Goal: Information Seeking & Learning: Learn about a topic

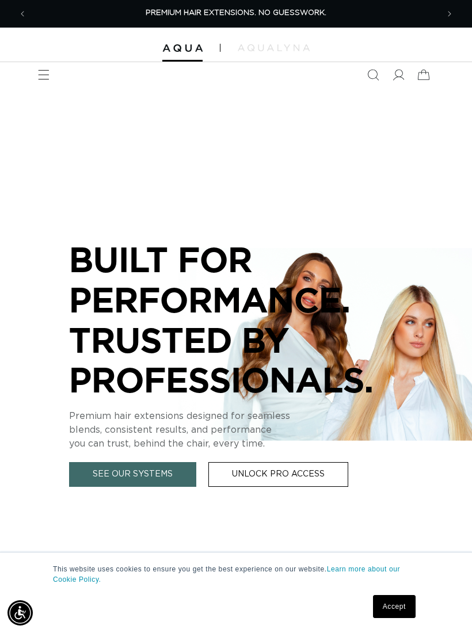
click at [49, 77] on icon "Menu" at bounding box center [44, 75] width 12 height 12
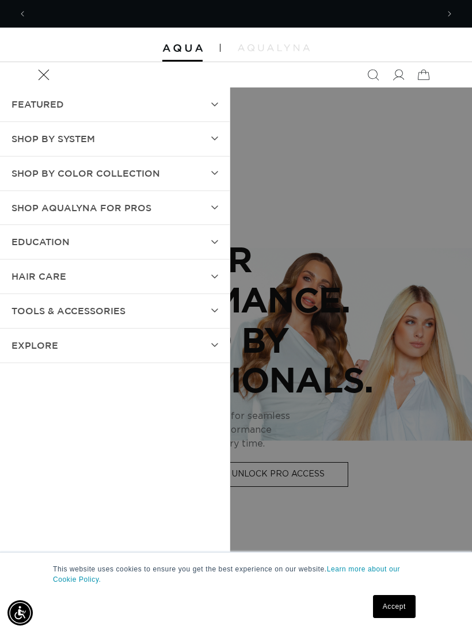
scroll to position [0, 411]
click at [212, 182] on summary "Shop by Color Collection" at bounding box center [115, 173] width 230 height 34
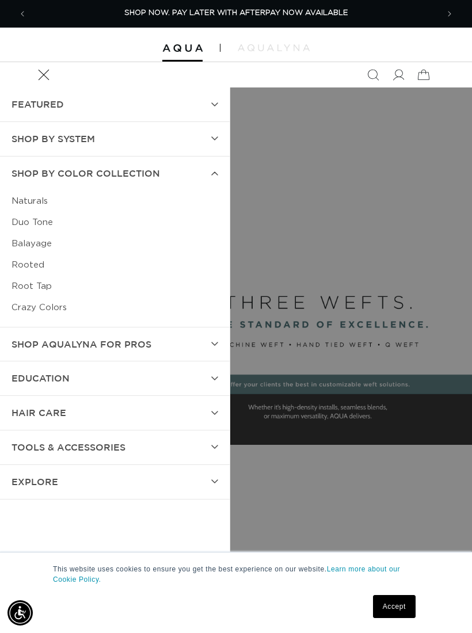
click at [211, 351] on summary "Shop AquaLyna for Pros" at bounding box center [115, 344] width 230 height 34
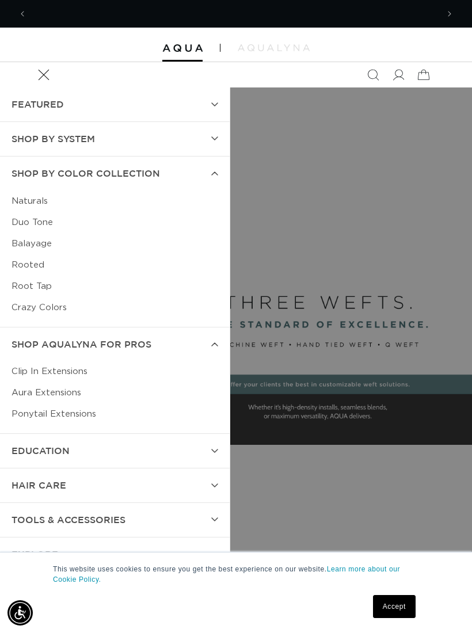
scroll to position [0, 821]
click at [86, 368] on link "Clip In Extensions" at bounding box center [115, 371] width 207 height 21
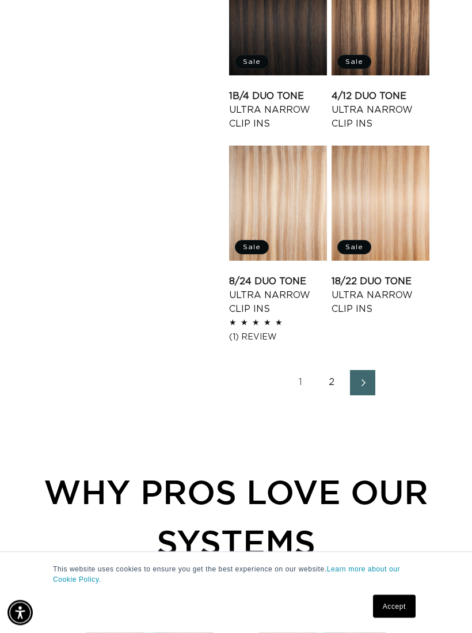
scroll to position [0, 411]
click at [364, 386] on icon "Next page" at bounding box center [363, 382] width 14 height 7
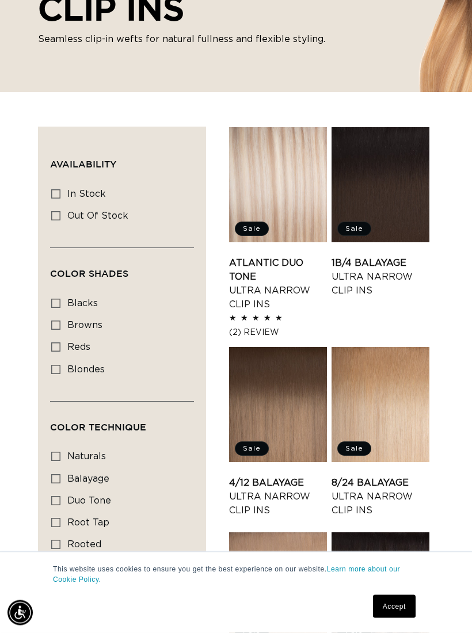
scroll to position [180, 0]
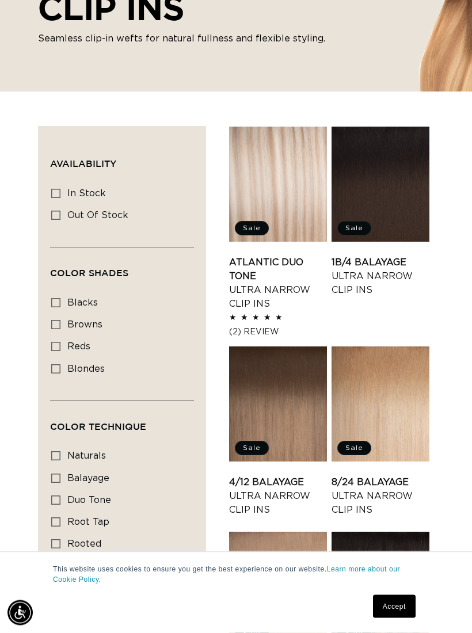
click at [378, 256] on link "1B/4 Balayage Ultra Narrow Clip Ins" at bounding box center [380, 276] width 98 height 41
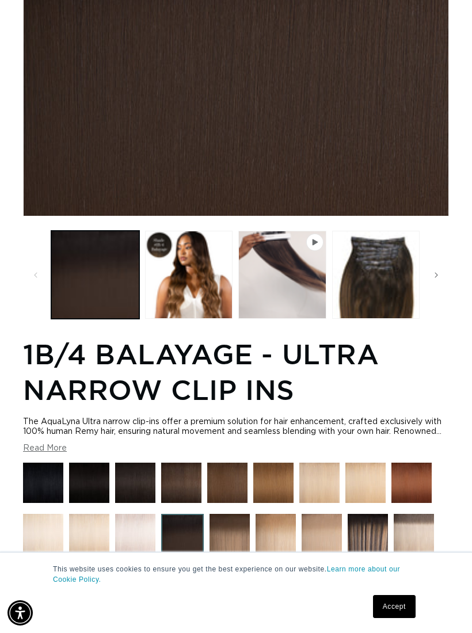
scroll to position [0, 411]
click at [193, 284] on button "Load image 2 in gallery view" at bounding box center [189, 275] width 88 height 88
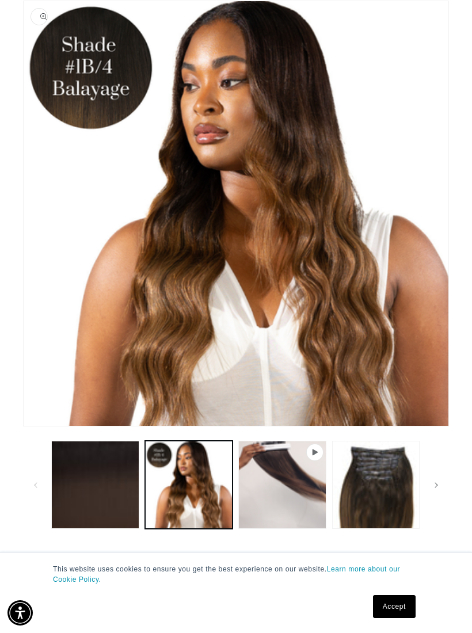
scroll to position [0, 821]
click at [299, 500] on button "Play video 1 in gallery view" at bounding box center [282, 485] width 88 height 88
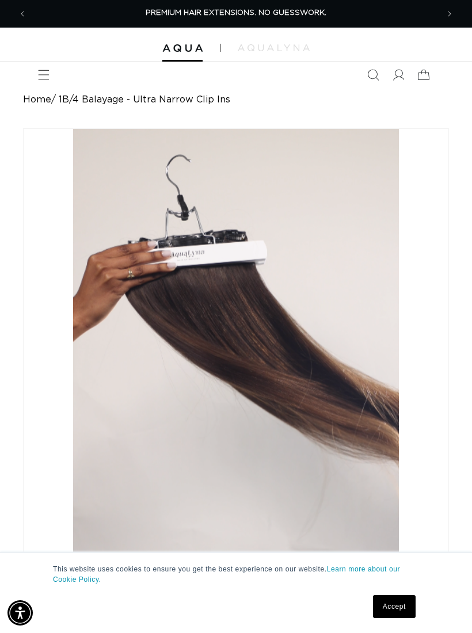
scroll to position [13, 0]
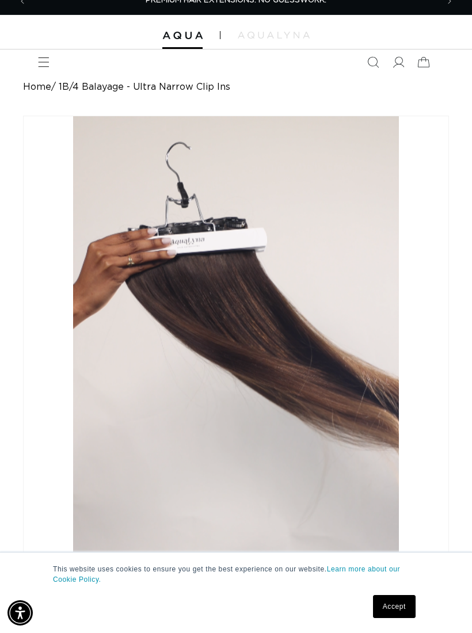
click at [391, 618] on link "Accept" at bounding box center [394, 606] width 43 height 23
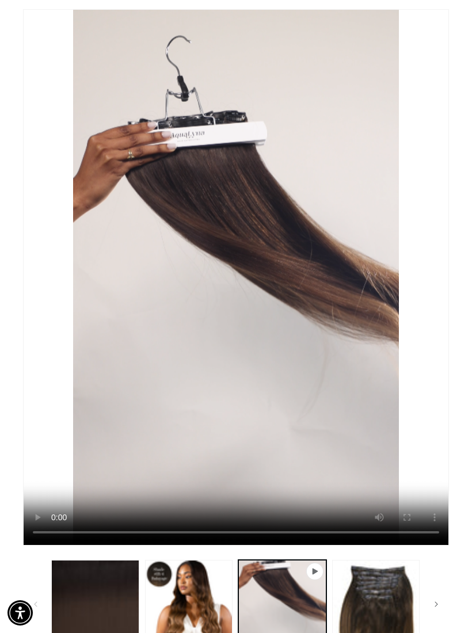
scroll to position [0, 411]
click at [228, 282] on video "1B/4 Balayage - Ultra Narrow Clip Ins" at bounding box center [236, 277] width 425 height 535
click at [388, 613] on button "Load image 3 in gallery view" at bounding box center [376, 604] width 88 height 88
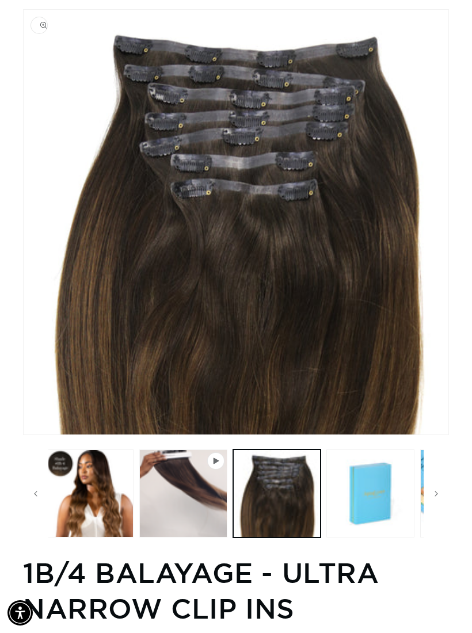
click at [388, 612] on h1 "1B/4 Balayage - Ultra Narrow Clip Ins" at bounding box center [236, 591] width 426 height 72
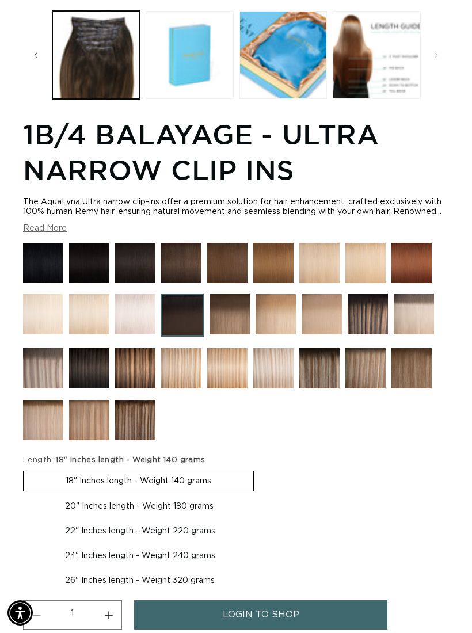
click at [381, 331] on img at bounding box center [367, 314] width 40 height 40
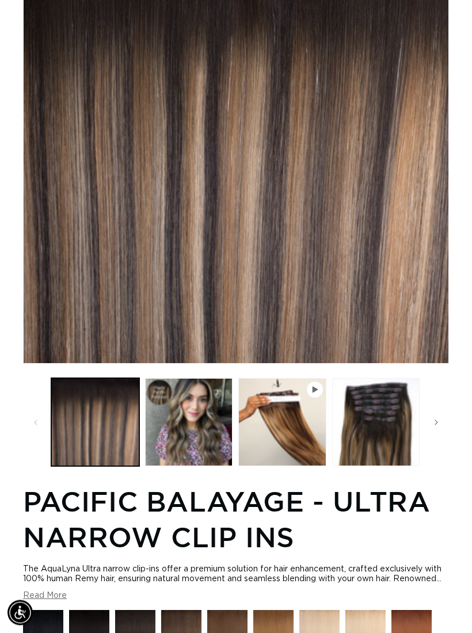
scroll to position [192, 0]
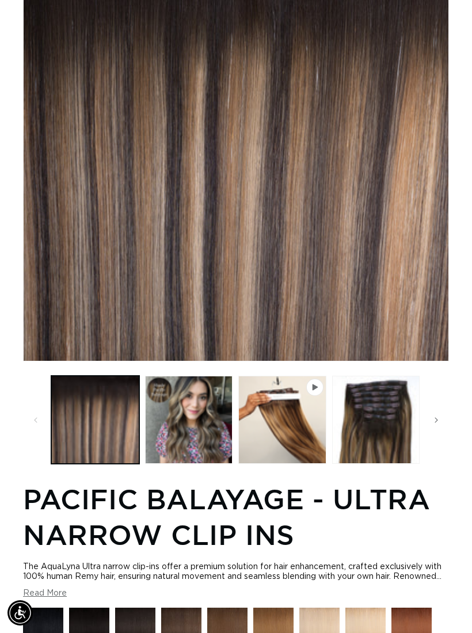
click at [295, 438] on button "Play video 1 in gallery view" at bounding box center [282, 420] width 88 height 88
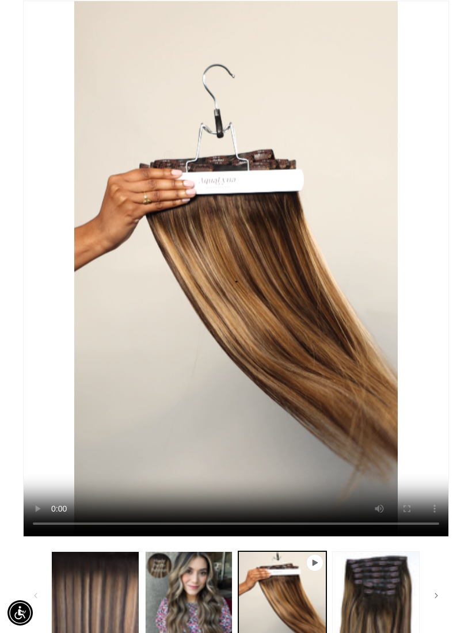
scroll to position [0, 0]
click at [228, 282] on video "Pacific Balayage - Ultra Narrow Clip Ins" at bounding box center [236, 268] width 425 height 535
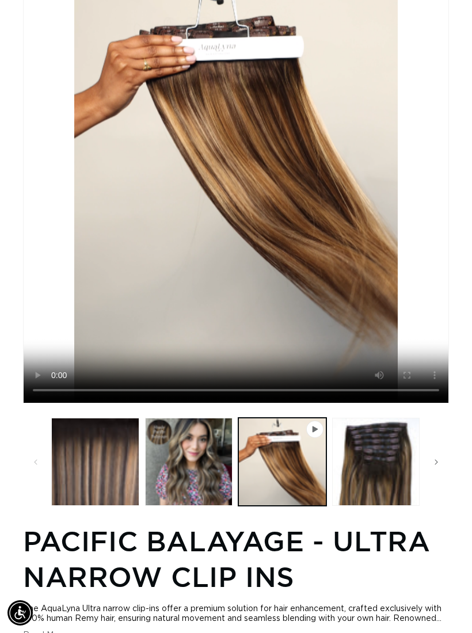
click at [386, 491] on button "Load image 3 in gallery view" at bounding box center [376, 462] width 88 height 88
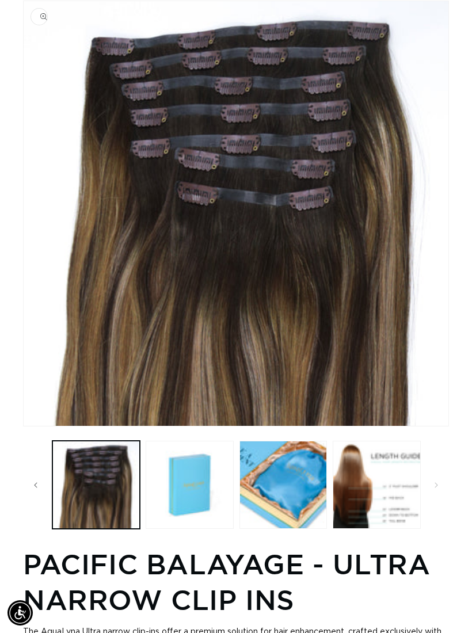
click at [202, 491] on button "Load image 4 in gallery view" at bounding box center [190, 485] width 88 height 88
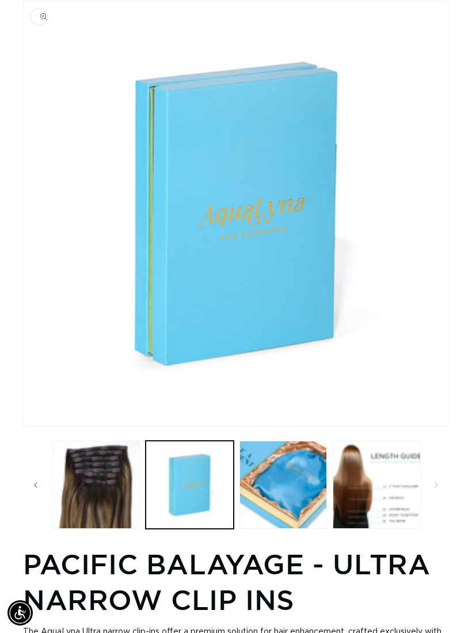
click at [302, 497] on button "Load image 5 in gallery view" at bounding box center [283, 485] width 88 height 88
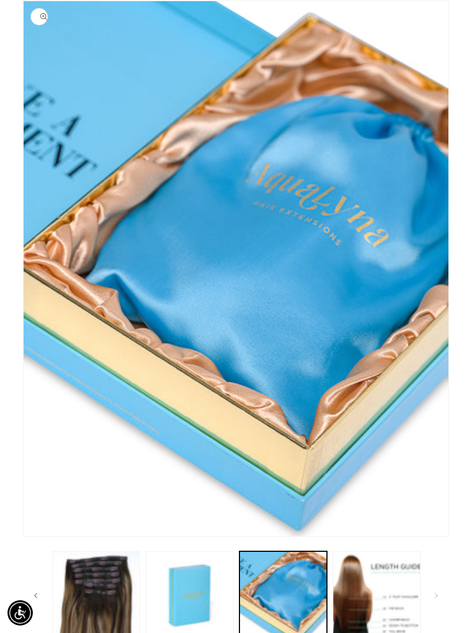
scroll to position [0, 411]
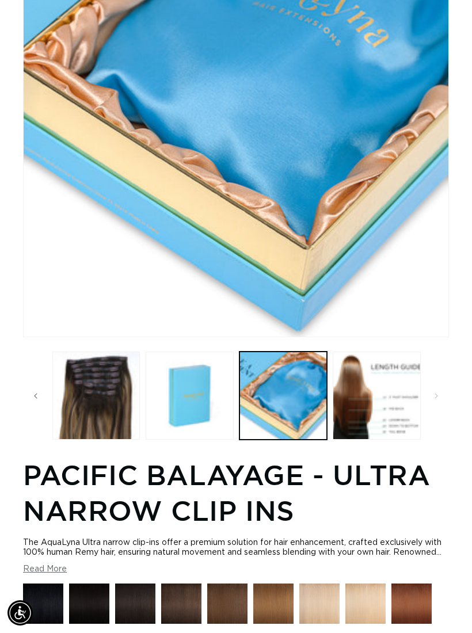
click at [386, 427] on button "Load image 6 in gallery view" at bounding box center [377, 395] width 88 height 88
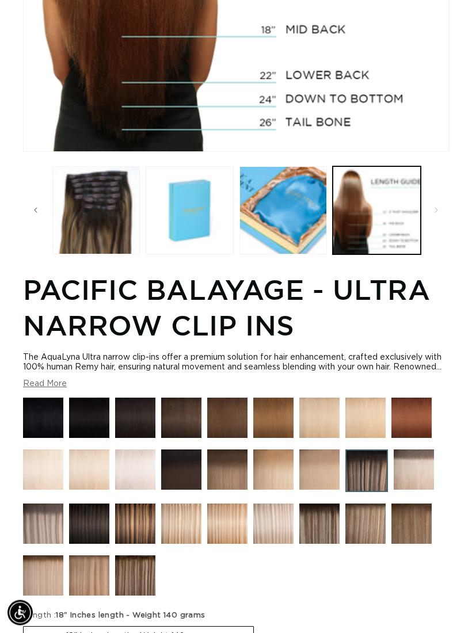
scroll to position [244, 0]
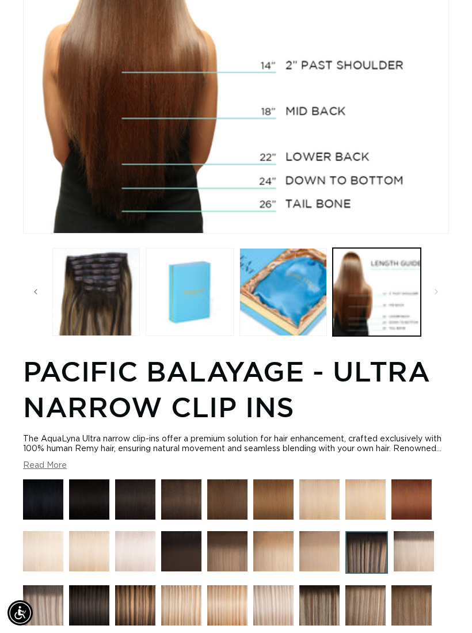
click at [386, 425] on h1 "Pacific Balayage - Ultra Narrow Clip Ins" at bounding box center [236, 389] width 426 height 72
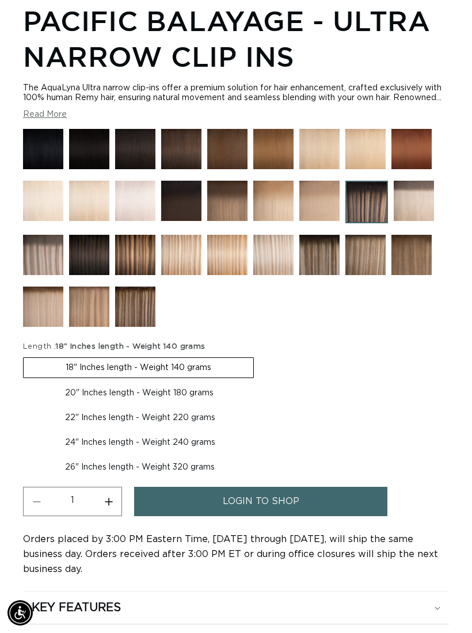
scroll to position [0, 0]
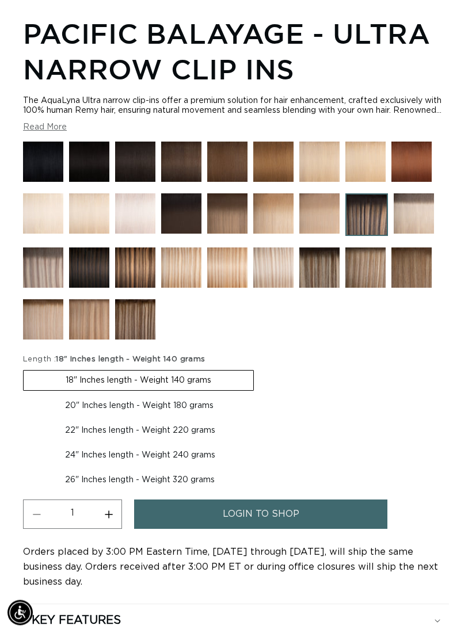
click at [412, 286] on img at bounding box center [411, 268] width 40 height 40
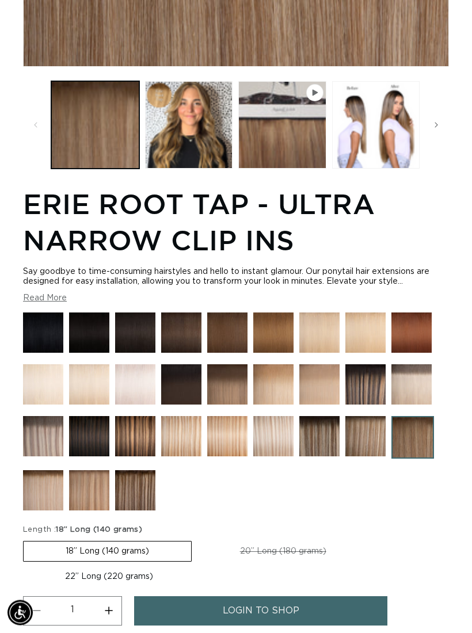
scroll to position [498, 0]
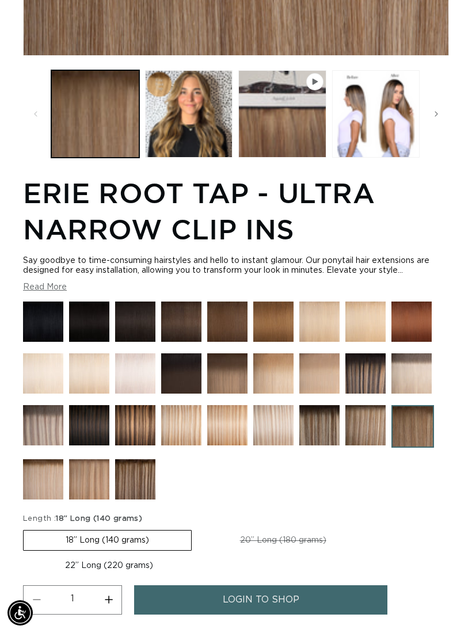
click at [136, 479] on img at bounding box center [135, 479] width 40 height 40
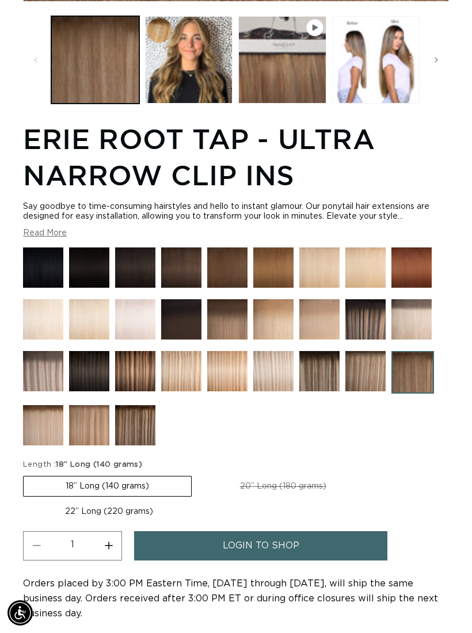
scroll to position [0, 0]
click at [142, 379] on img at bounding box center [135, 371] width 40 height 40
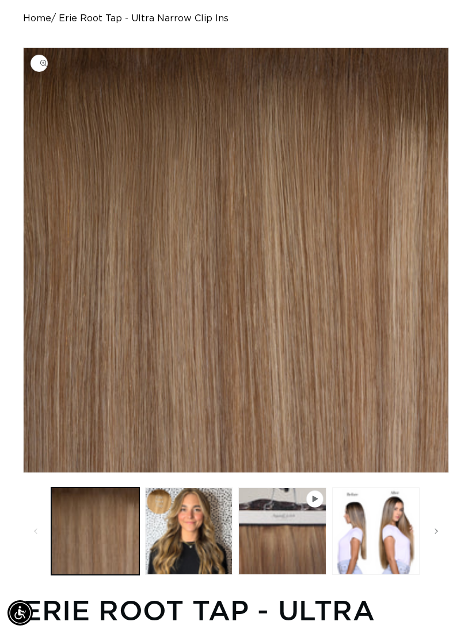
scroll to position [72, 0]
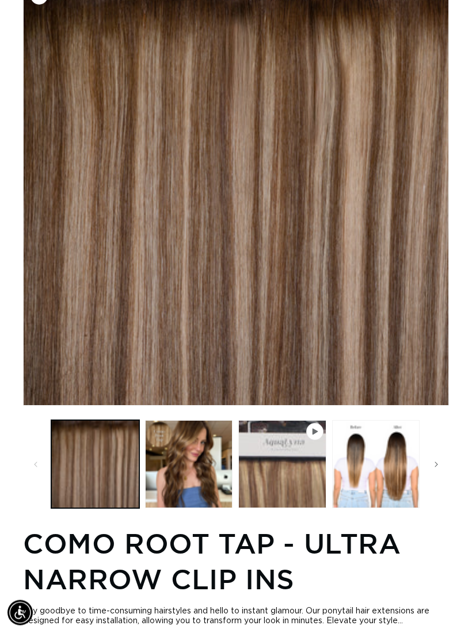
scroll to position [0, 411]
click at [211, 471] on button "Load image 2 in gallery view" at bounding box center [189, 464] width 88 height 88
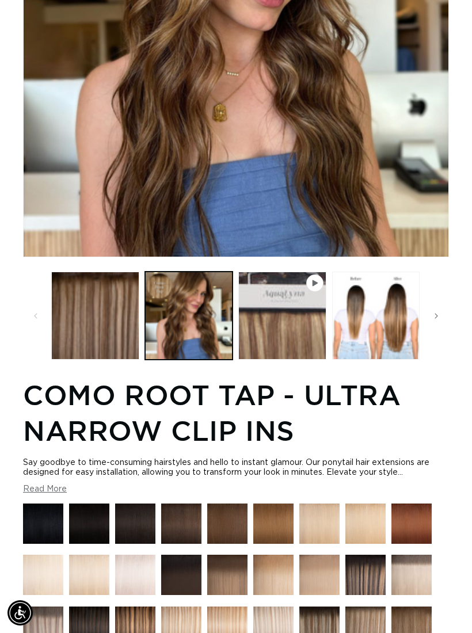
scroll to position [0, 0]
click at [285, 342] on button "Play video 1 in gallery view" at bounding box center [282, 316] width 88 height 88
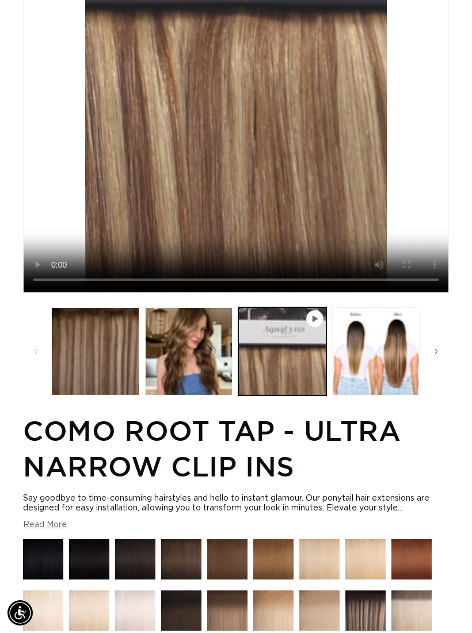
scroll to position [0, 411]
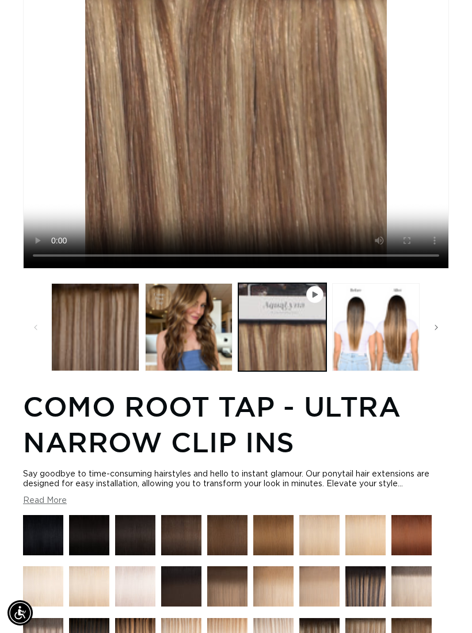
click at [384, 367] on button "Load image 3 in gallery view" at bounding box center [376, 327] width 88 height 88
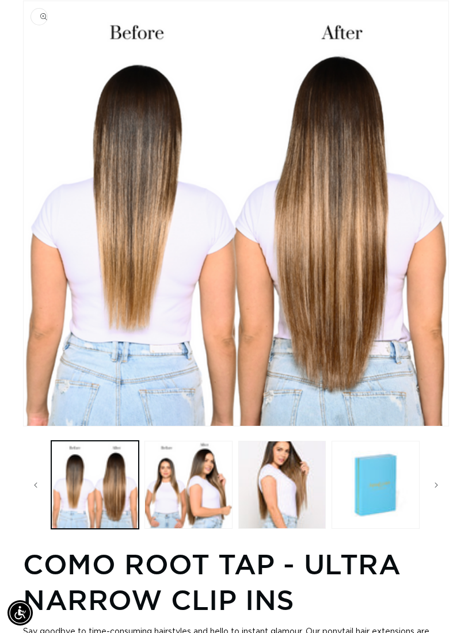
scroll to position [0, 821]
click at [203, 489] on button "Load image 4 in gallery view" at bounding box center [188, 485] width 88 height 88
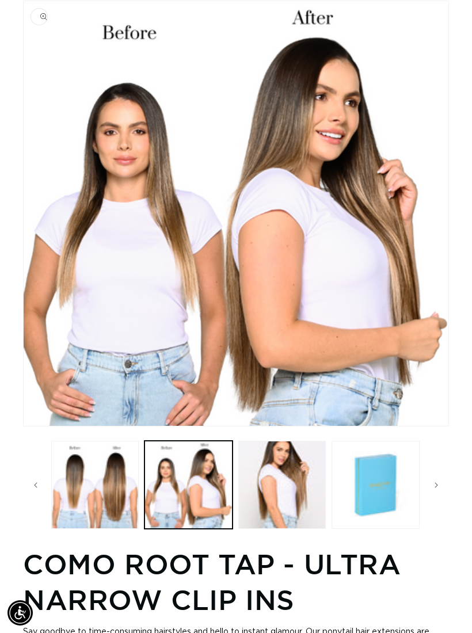
scroll to position [0, 0]
click at [292, 492] on button "Load image 5 in gallery view" at bounding box center [282, 485] width 88 height 88
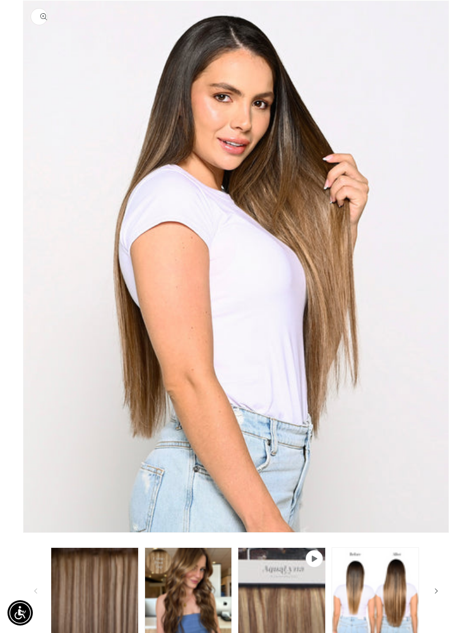
scroll to position [0, 411]
click at [200, 592] on button "Load image 2 in gallery view" at bounding box center [189, 591] width 88 height 88
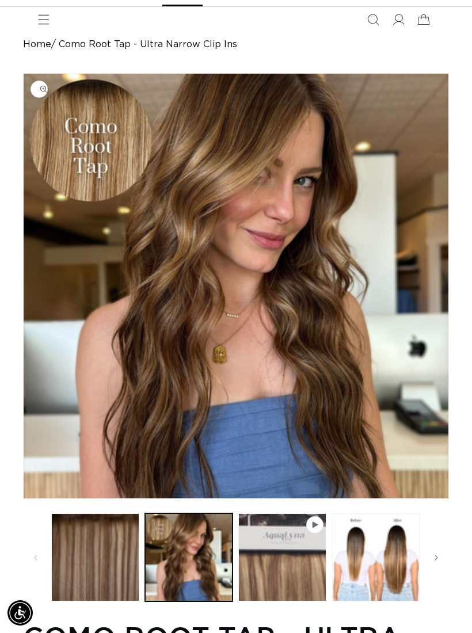
scroll to position [0, 0]
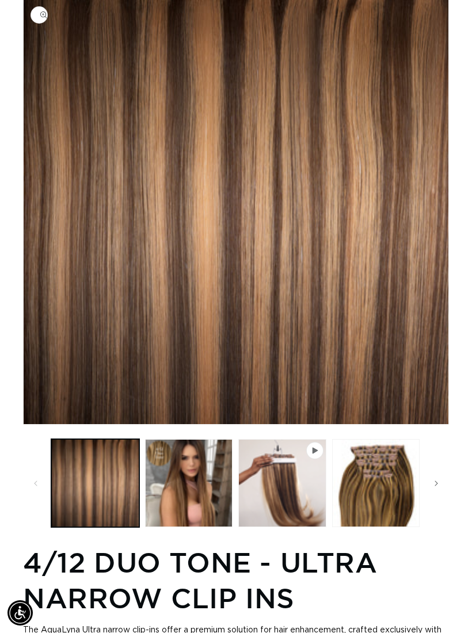
click at [216, 489] on button "Load image 2 in gallery view" at bounding box center [189, 483] width 88 height 88
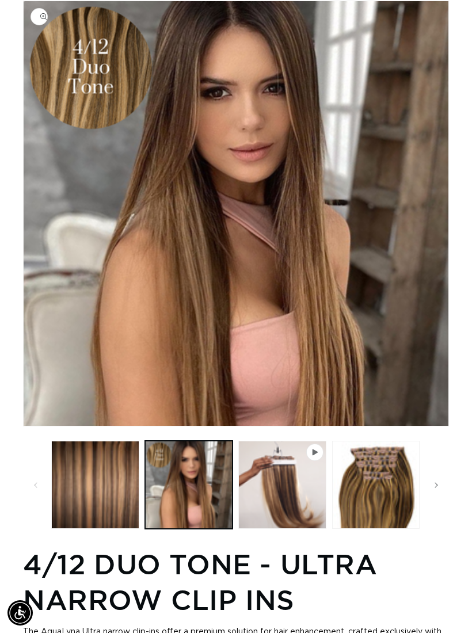
scroll to position [0, 821]
click at [315, 456] on span "Gallery Viewer" at bounding box center [315, 452] width 12 height 12
click at [307, 442] on button "Play video 1 in gallery view" at bounding box center [282, 485] width 88 height 88
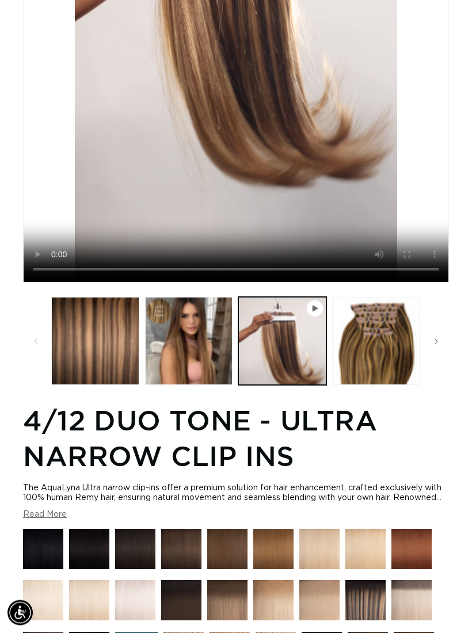
scroll to position [381, 0]
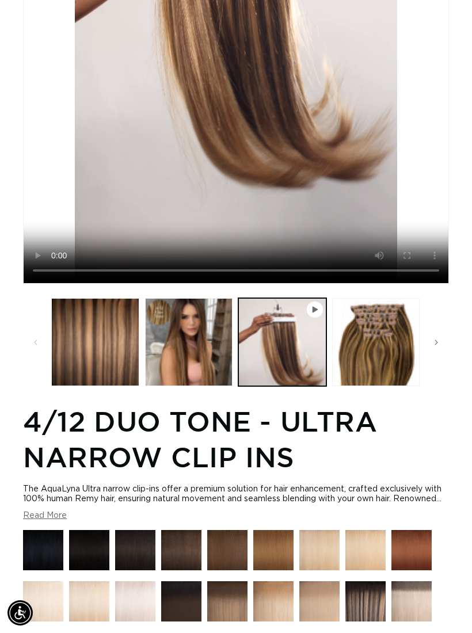
click at [387, 370] on button "Load image 3 in gallery view" at bounding box center [376, 342] width 88 height 88
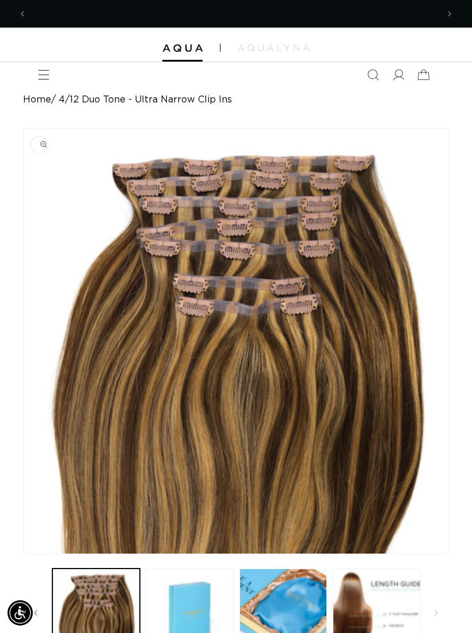
scroll to position [0, 821]
click at [30, 10] on button "Previous announcement" at bounding box center [22, 13] width 25 height 25
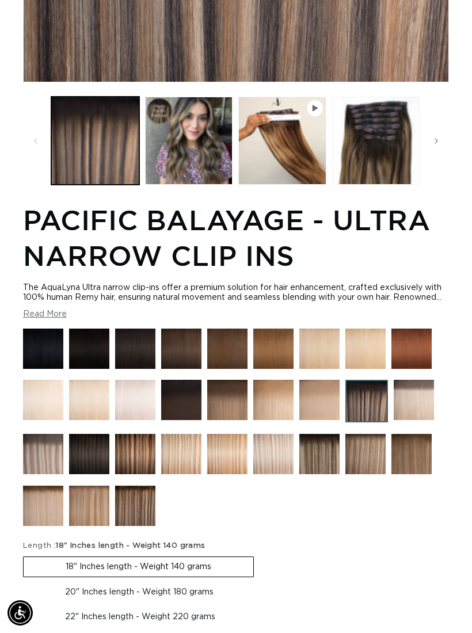
click at [226, 420] on img at bounding box center [227, 400] width 40 height 40
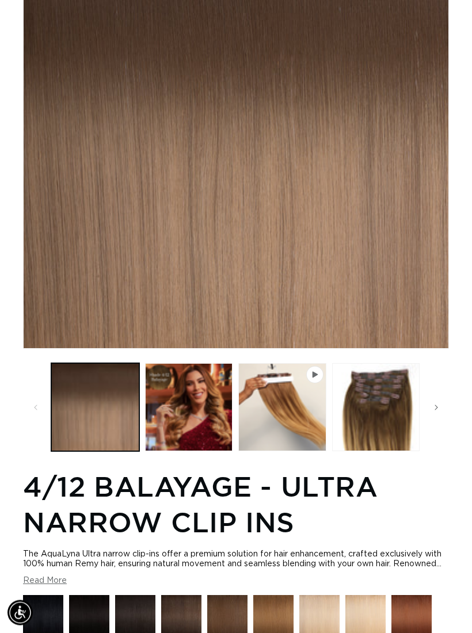
click at [213, 418] on button "Load image 2 in gallery view" at bounding box center [189, 408] width 88 height 88
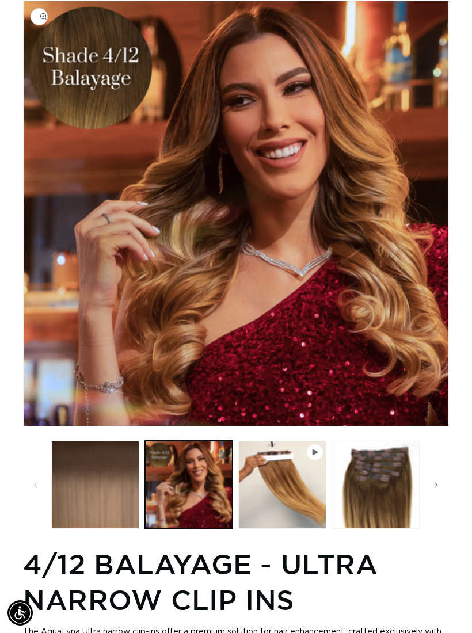
scroll to position [0, 411]
click at [288, 486] on button "Play video 1 in gallery view" at bounding box center [282, 485] width 88 height 88
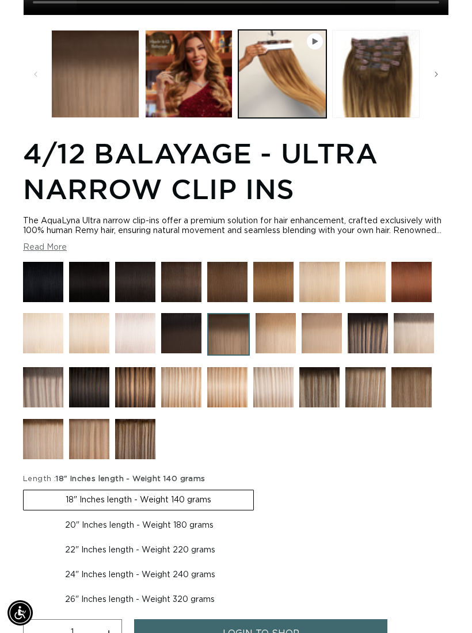
click at [143, 459] on img at bounding box center [135, 439] width 40 height 40
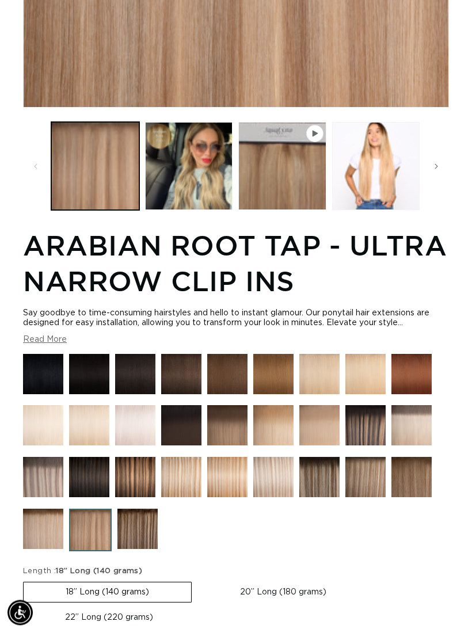
scroll to position [0, 411]
click at [52, 540] on img at bounding box center [43, 529] width 40 height 40
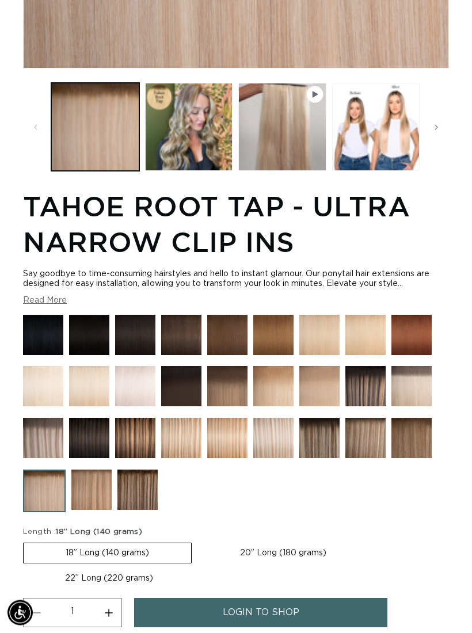
scroll to position [486, 0]
click at [421, 450] on img at bounding box center [411, 438] width 40 height 40
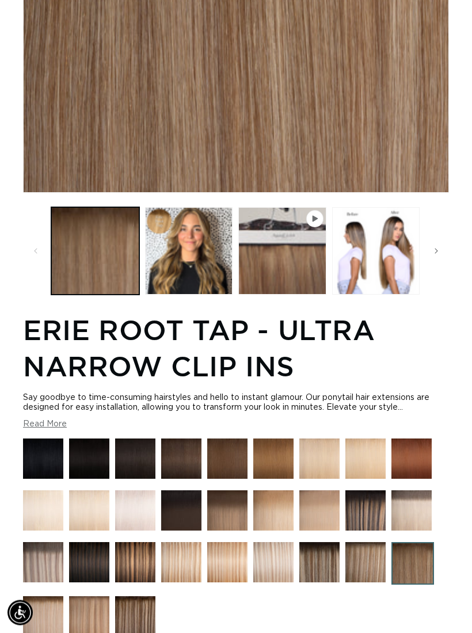
scroll to position [361, 0]
click at [375, 576] on img at bounding box center [365, 562] width 40 height 40
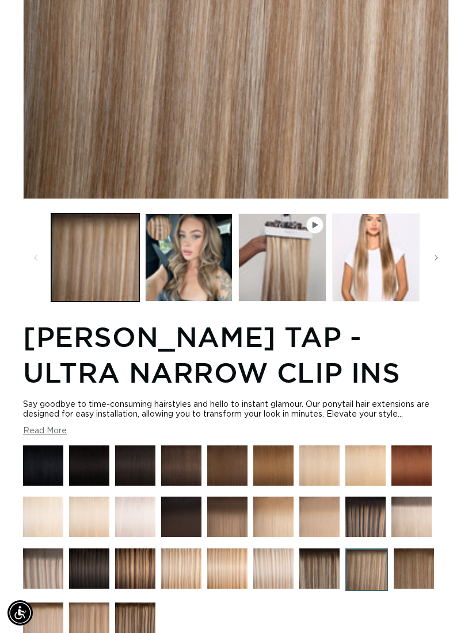
scroll to position [0, 411]
click at [209, 274] on button "Load image 2 in gallery view" at bounding box center [189, 257] width 88 height 88
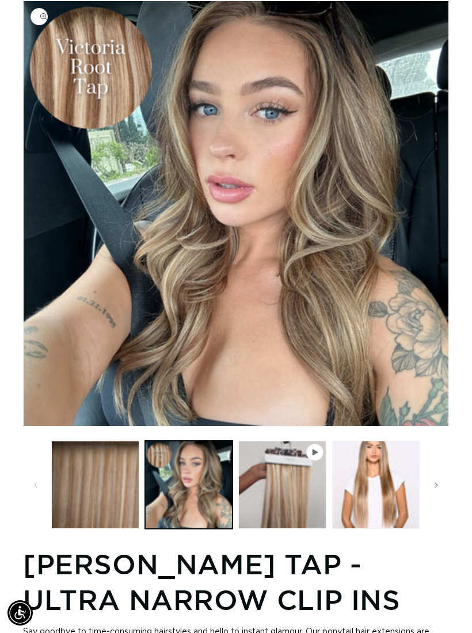
scroll to position [0, 821]
click at [303, 493] on button "Play video 1 in gallery view" at bounding box center [282, 485] width 88 height 88
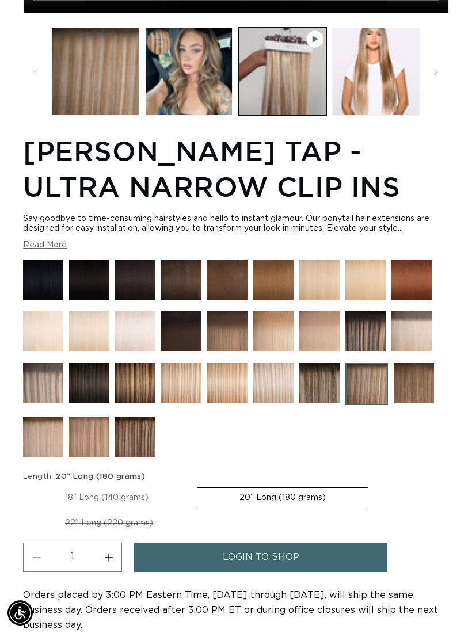
click at [276, 403] on img at bounding box center [273, 382] width 40 height 40
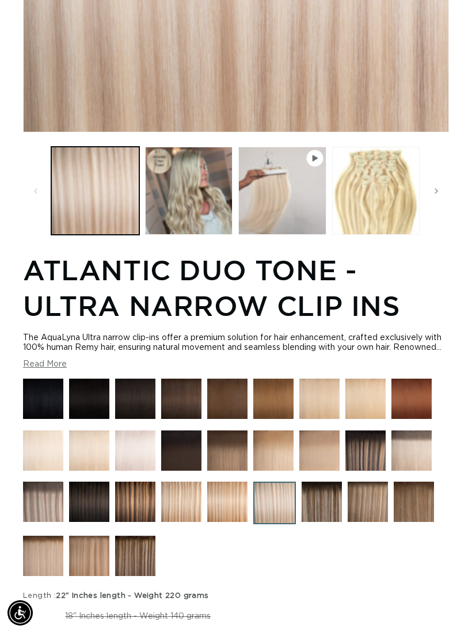
scroll to position [0, 411]
click at [140, 511] on img at bounding box center [135, 501] width 40 height 40
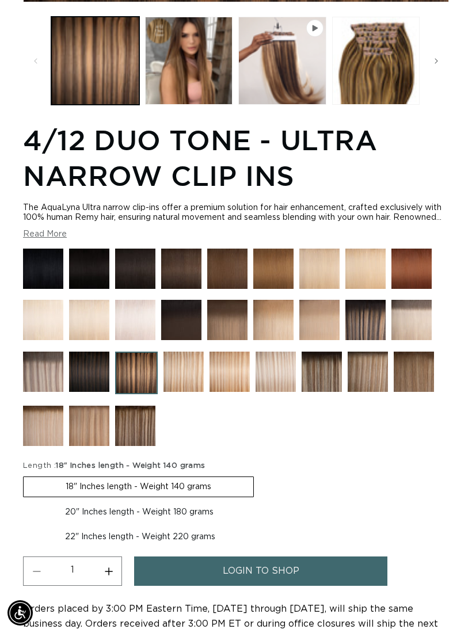
scroll to position [0, 411]
click at [98, 391] on img at bounding box center [89, 371] width 40 height 40
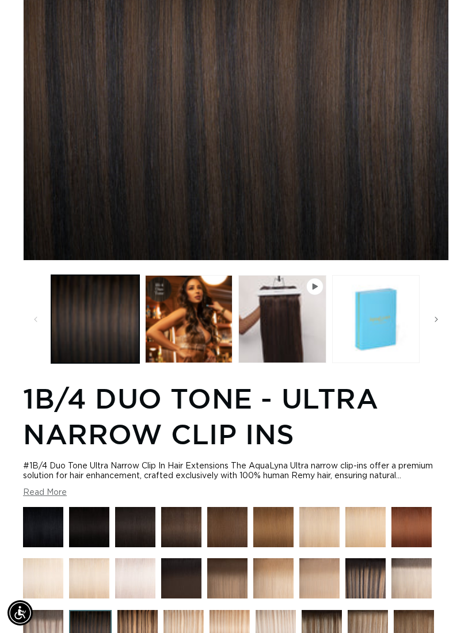
scroll to position [0, 411]
click at [196, 327] on button "Load image 2 in gallery view" at bounding box center [189, 319] width 88 height 88
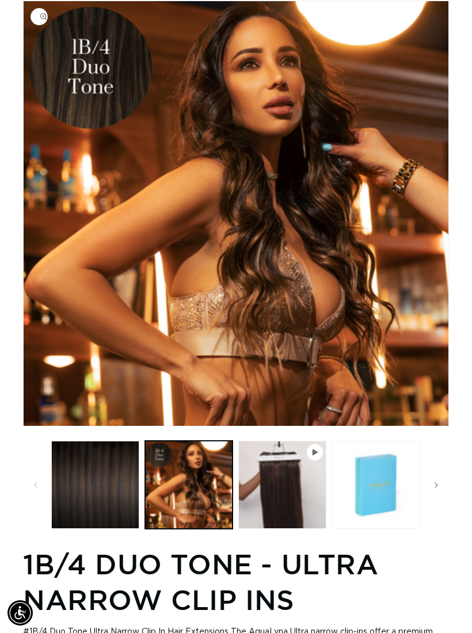
scroll to position [0, 821]
click at [291, 500] on button "Play video 1 in gallery view" at bounding box center [282, 485] width 88 height 88
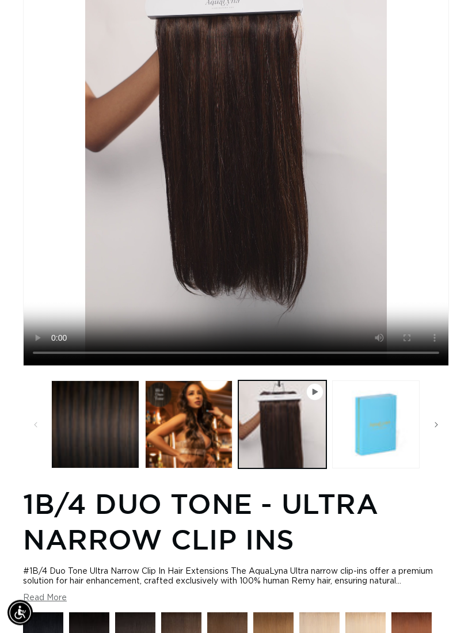
click at [297, 467] on button "Play video 1 in gallery view" at bounding box center [282, 425] width 88 height 88
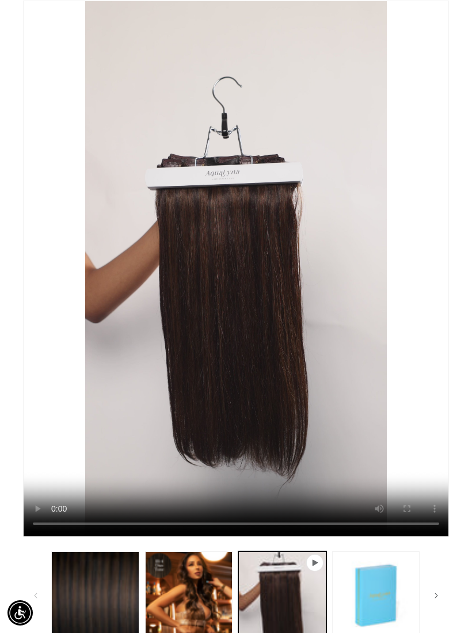
scroll to position [0, 0]
click at [243, 283] on video "1B/4 Duo Tone - Ultra Narrow Clip Ins" at bounding box center [236, 268] width 425 height 535
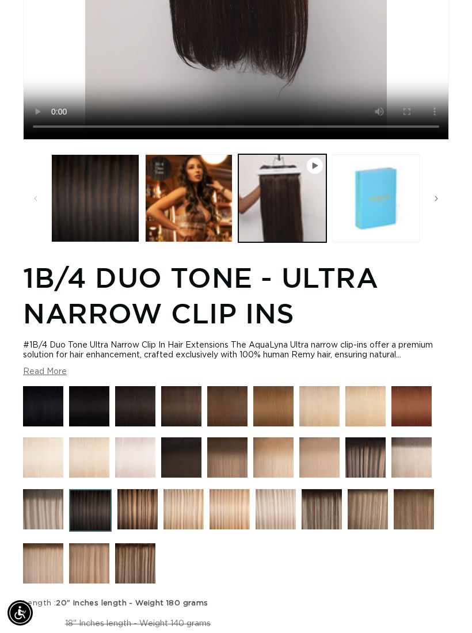
click at [187, 477] on img at bounding box center [181, 457] width 40 height 40
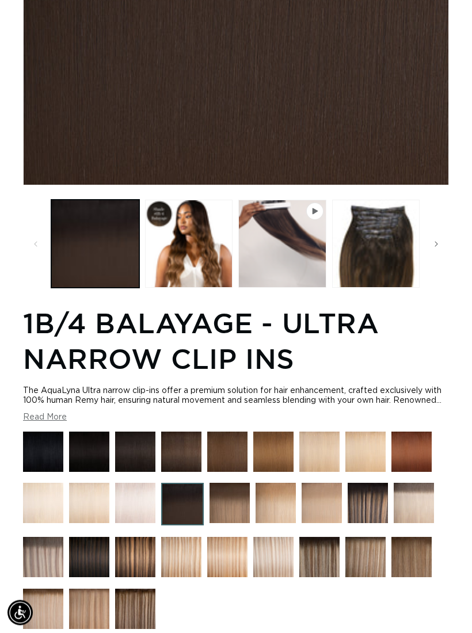
scroll to position [370, 0]
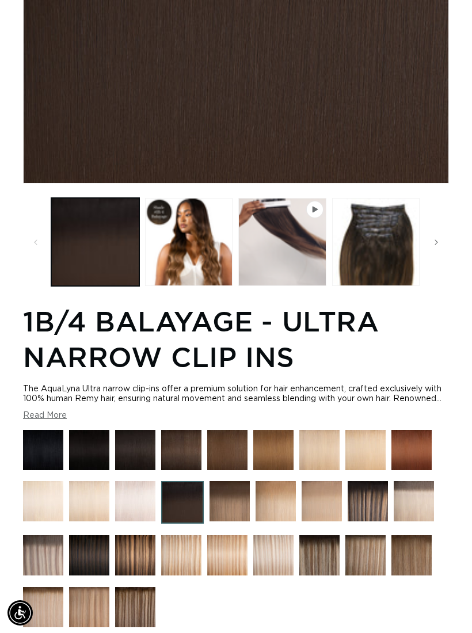
click at [50, 467] on img at bounding box center [43, 450] width 40 height 40
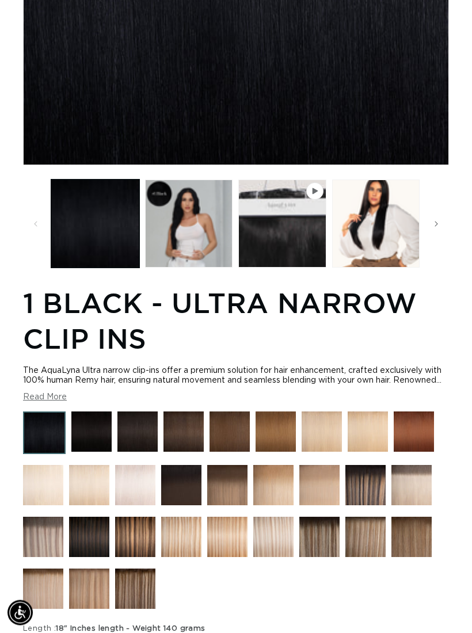
scroll to position [389, 0]
click at [104, 442] on img at bounding box center [91, 431] width 40 height 40
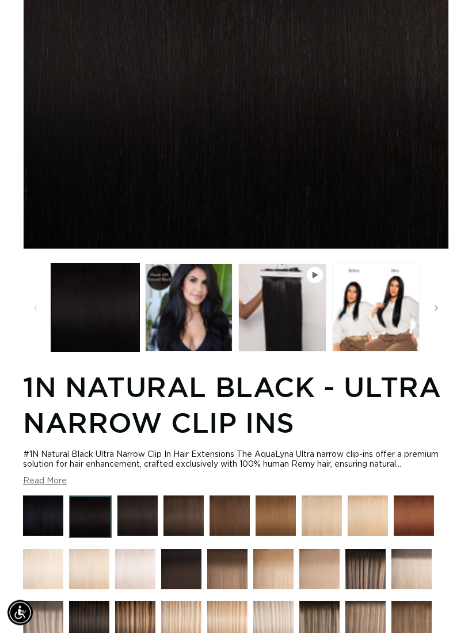
scroll to position [305, 0]
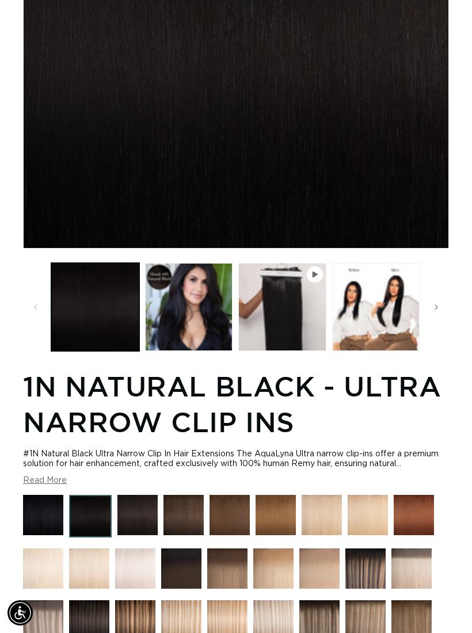
click at [142, 526] on img at bounding box center [137, 515] width 40 height 40
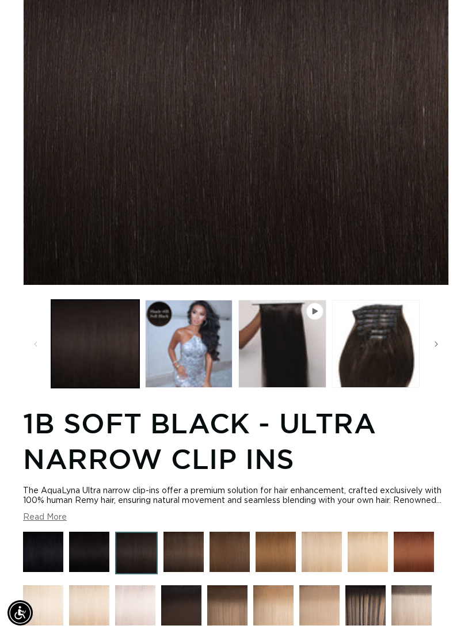
scroll to position [0, 411]
click at [202, 349] on button "Load image 2 in gallery view" at bounding box center [189, 344] width 88 height 88
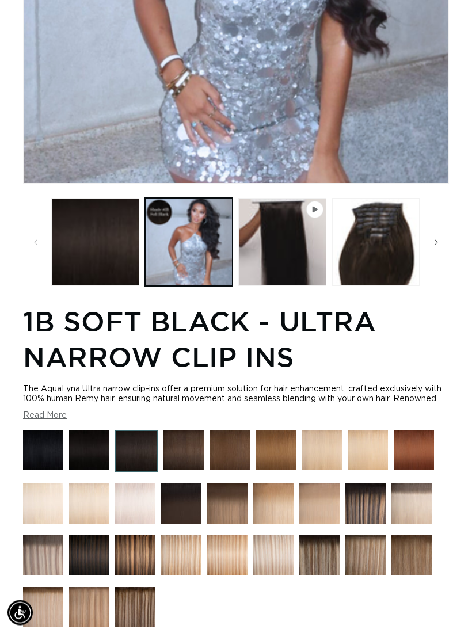
scroll to position [370, 0]
click at [188, 461] on img at bounding box center [183, 450] width 40 height 40
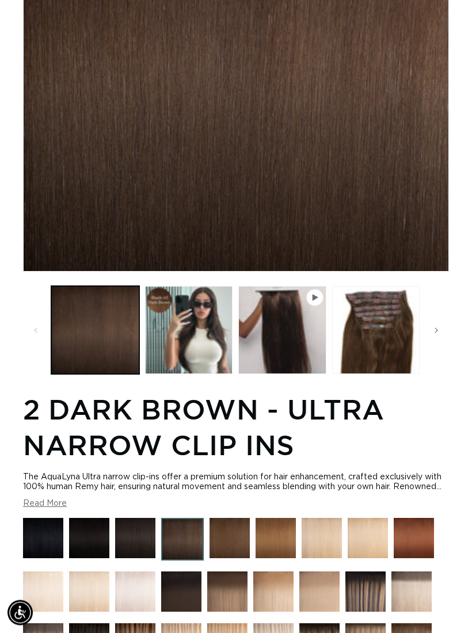
scroll to position [282, 0]
click at [281, 357] on button "Play video 1 in gallery view" at bounding box center [282, 330] width 88 height 88
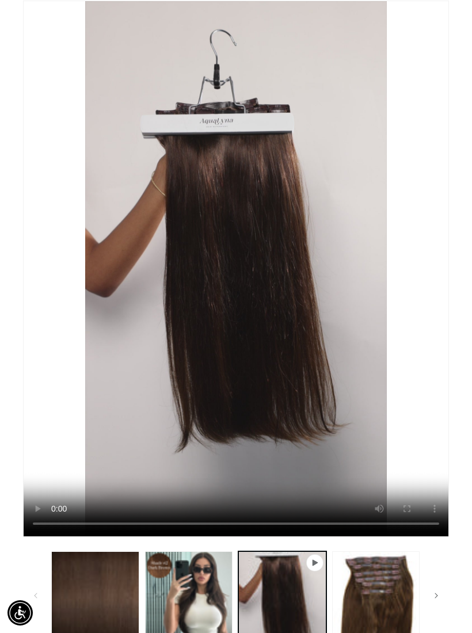
scroll to position [0, 411]
click at [217, 605] on button "Load image 2 in gallery view" at bounding box center [189, 595] width 88 height 88
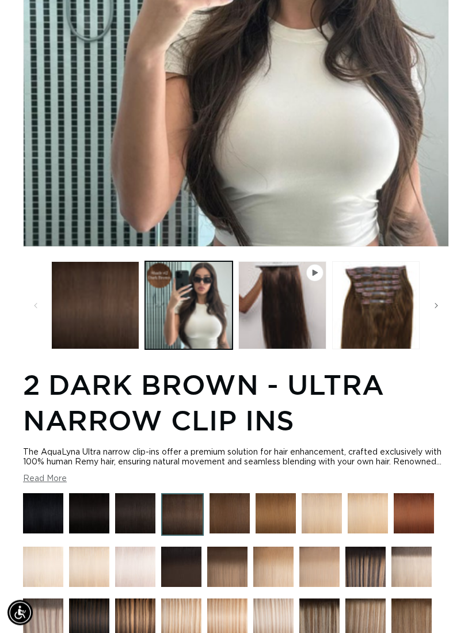
scroll to position [307, 0]
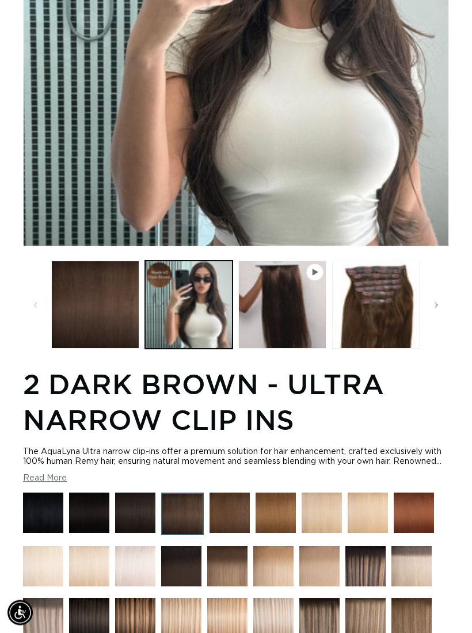
click at [236, 532] on img at bounding box center [229, 513] width 40 height 40
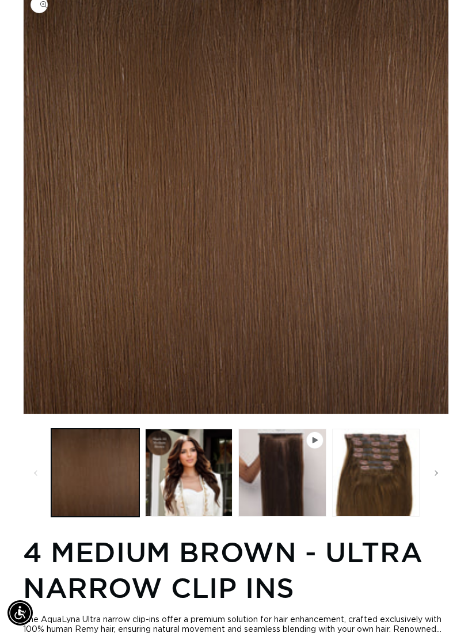
click at [202, 481] on button "Load image 2 in gallery view" at bounding box center [189, 473] width 88 height 88
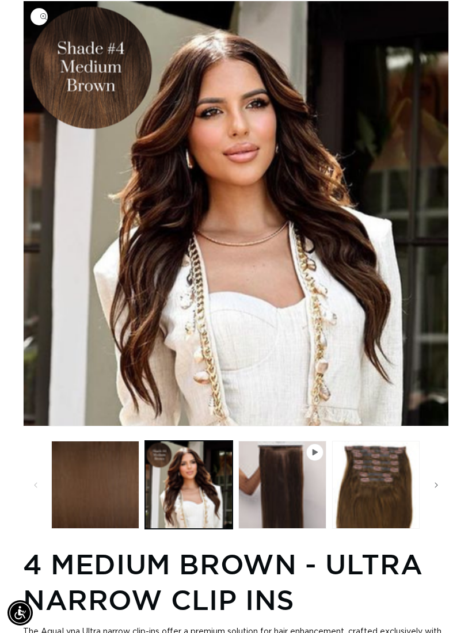
scroll to position [0, 411]
click at [287, 499] on button "Play video 1 in gallery view" at bounding box center [282, 485] width 88 height 88
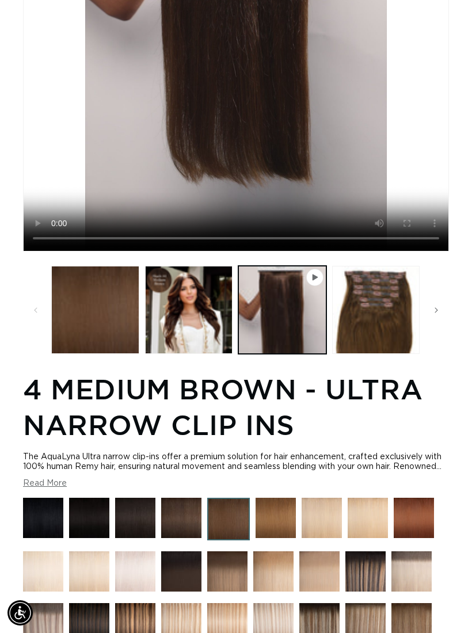
scroll to position [0, 821]
click at [280, 538] on img at bounding box center [275, 518] width 40 height 40
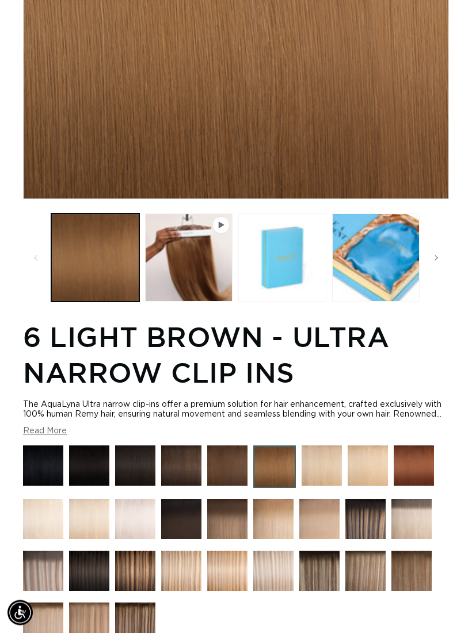
scroll to position [0, 411]
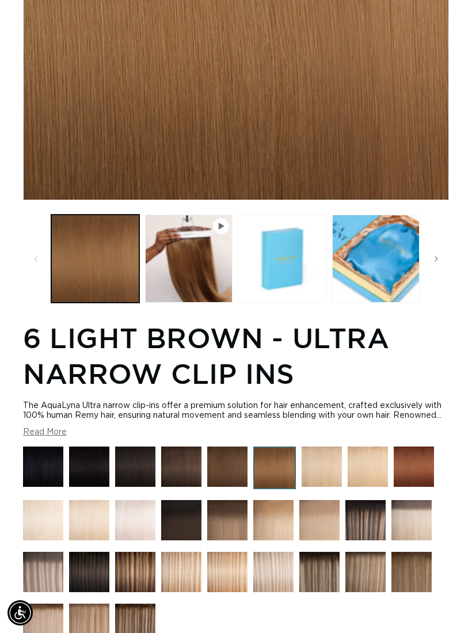
click at [204, 284] on button "Play video 1 in gallery view" at bounding box center [189, 259] width 88 height 88
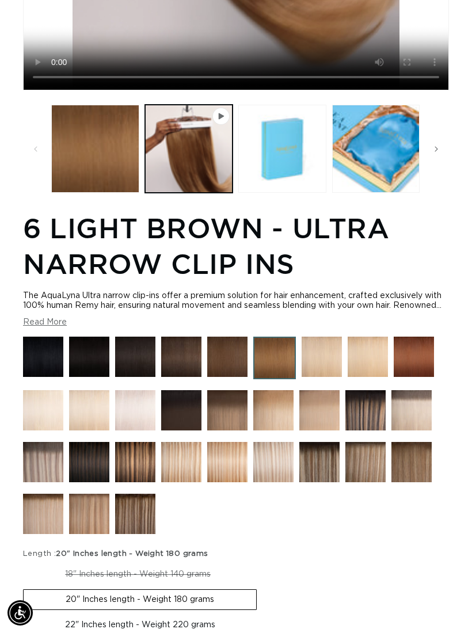
scroll to position [0, 0]
click at [177, 430] on img at bounding box center [181, 410] width 40 height 40
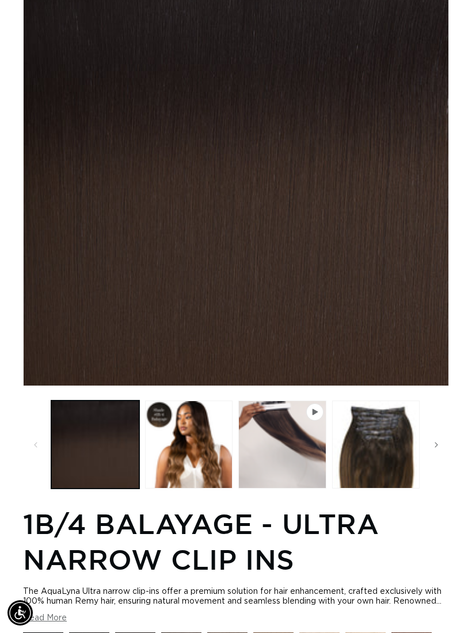
scroll to position [0, 821]
click at [212, 451] on button "Load image 2 in gallery view" at bounding box center [189, 444] width 88 height 88
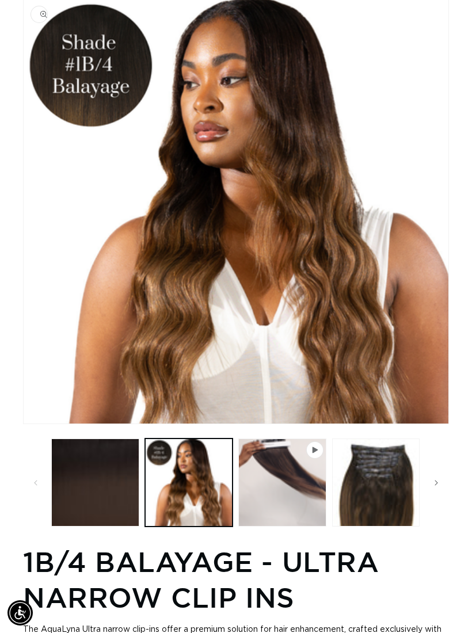
scroll to position [128, 0]
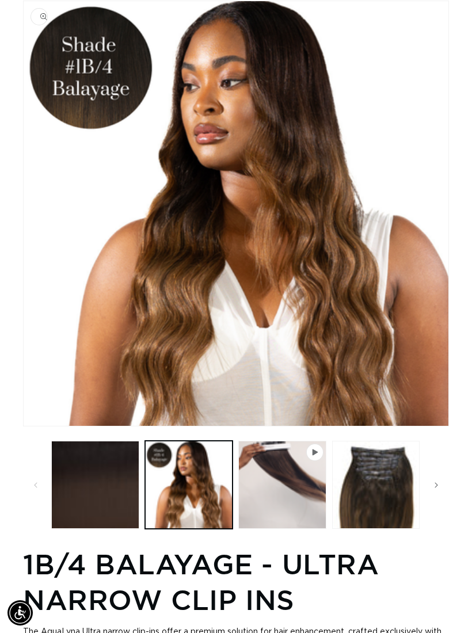
click at [308, 498] on button "Play video 1 in gallery view" at bounding box center [282, 485] width 88 height 88
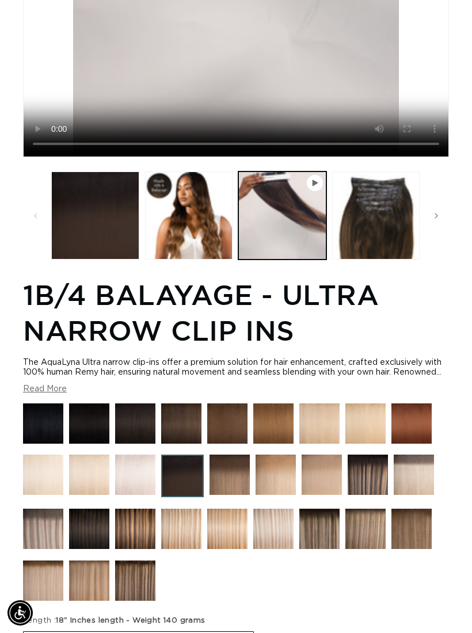
scroll to position [507, 0]
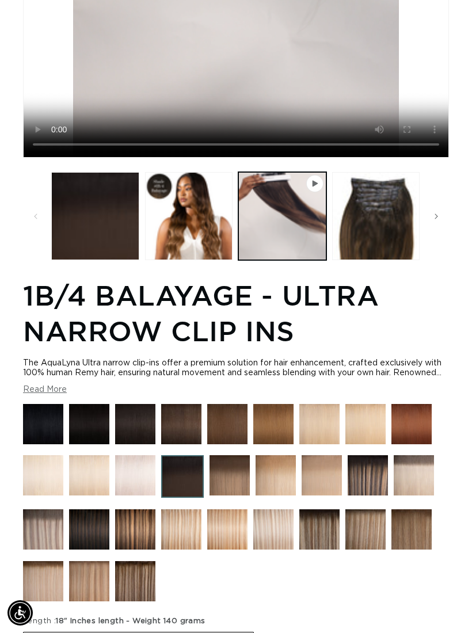
click at [231, 444] on img at bounding box center [227, 424] width 40 height 40
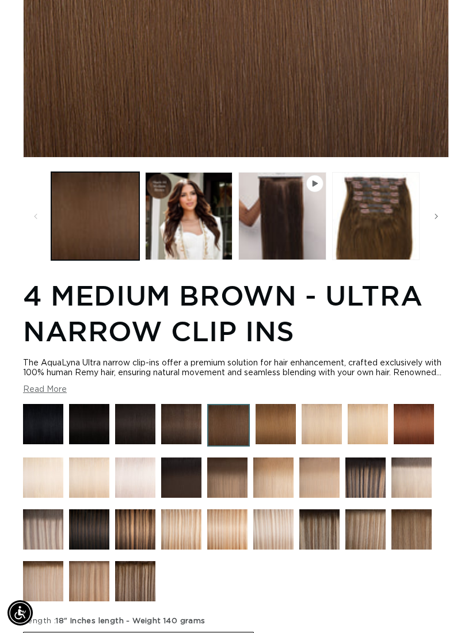
scroll to position [0, 411]
click at [186, 444] on img at bounding box center [181, 424] width 40 height 40
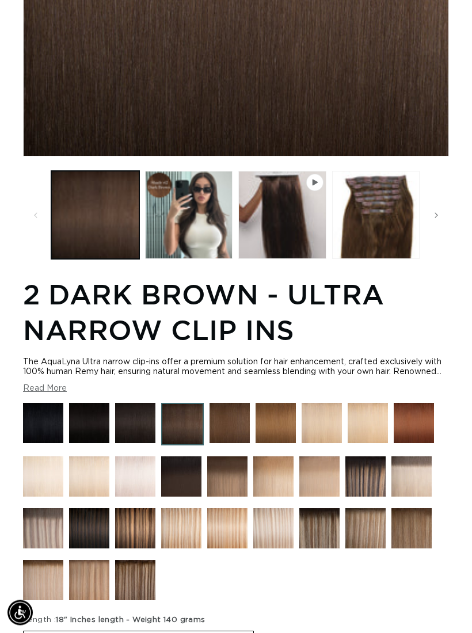
scroll to position [398, 0]
click at [228, 443] on img at bounding box center [229, 423] width 40 height 40
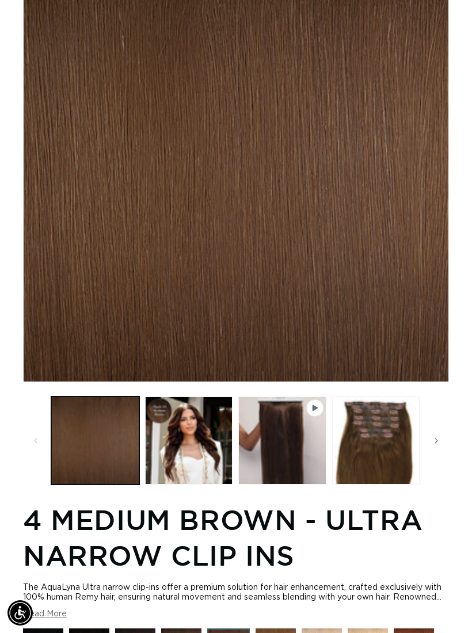
click at [193, 450] on button "Load image 2 in gallery view" at bounding box center [189, 440] width 88 height 88
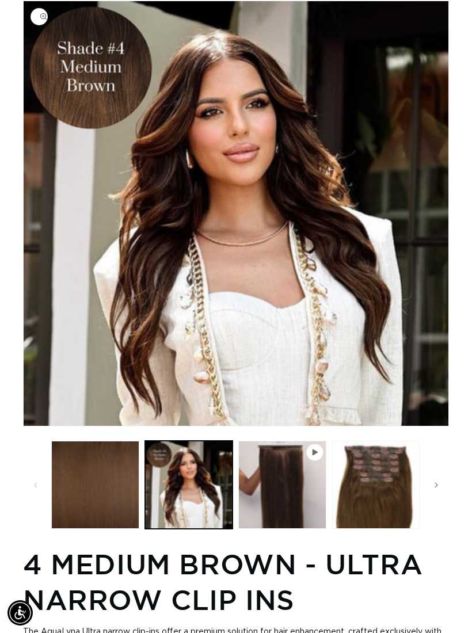
scroll to position [0, 821]
click at [391, 499] on button "Load image 3 in gallery view" at bounding box center [376, 485] width 88 height 88
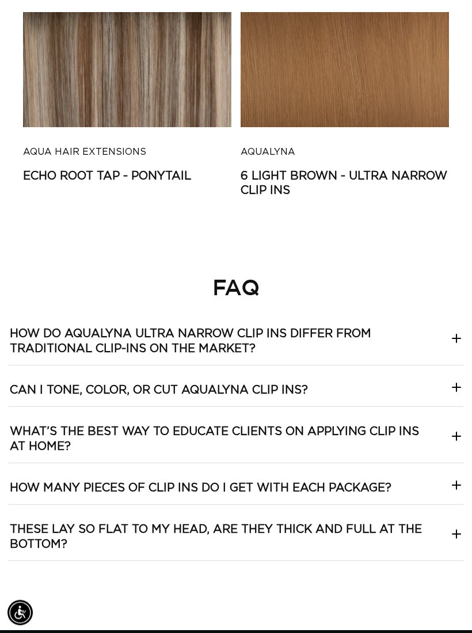
scroll to position [3079, 0]
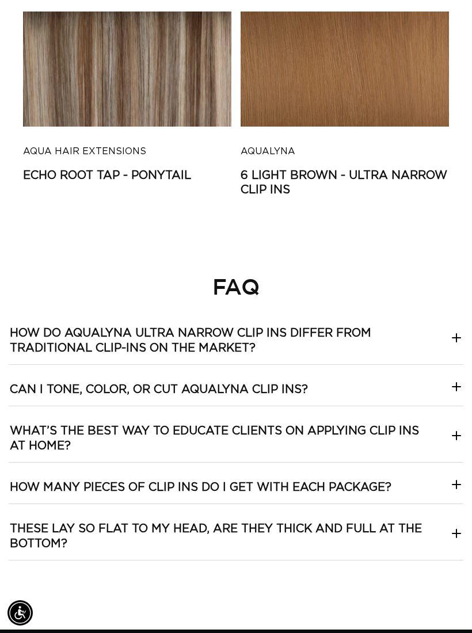
click at [434, 349] on market\?-template--18844261286116__collapsible_content_RjkbrX "How do AquaLyna Ultra Narrow Clip Ins differ from traditional clip-ins on the m…" at bounding box center [236, 336] width 454 height 56
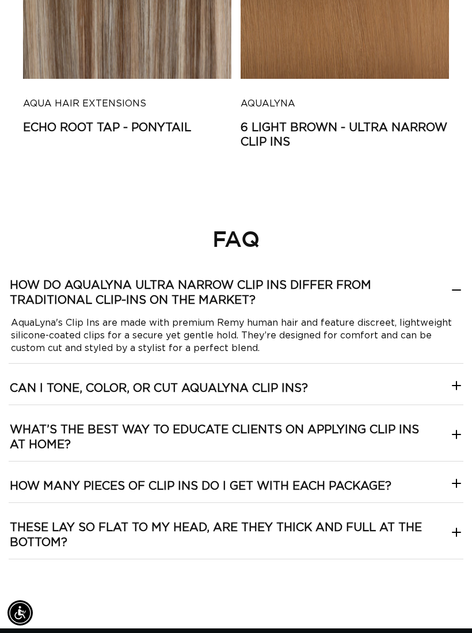
scroll to position [0, 821]
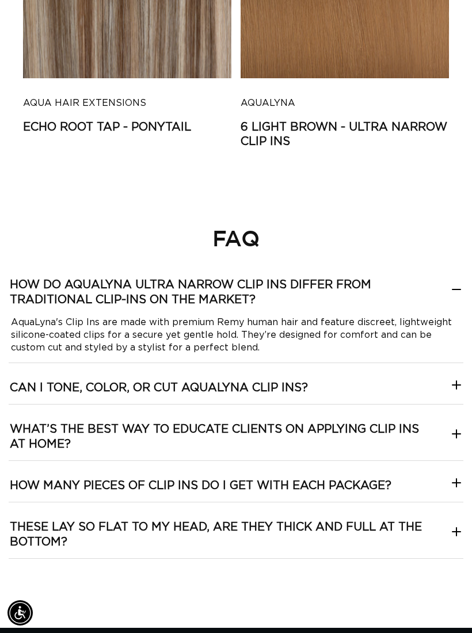
click at [450, 392] on icon at bounding box center [456, 385] width 14 height 14
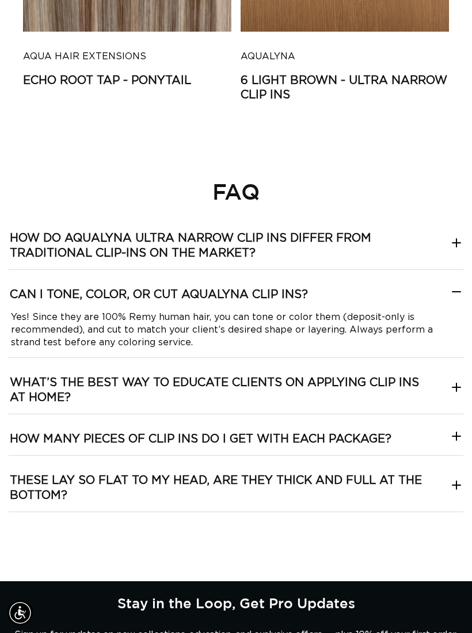
scroll to position [0, 411]
click at [444, 404] on home\?-template--18844261286116__collapsible_content_RjkbrX "What’s the best way to educate clients on applying clip ins at home?" at bounding box center [236, 386] width 454 height 56
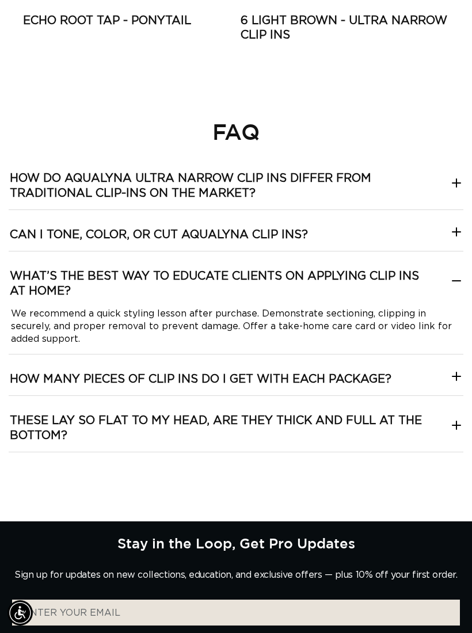
click at [453, 383] on icon at bounding box center [456, 376] width 14 height 14
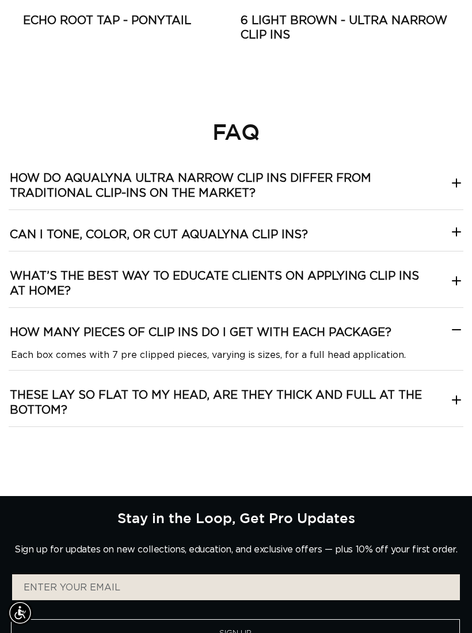
scroll to position [0, 0]
click at [453, 412] on div at bounding box center [456, 403] width 14 height 20
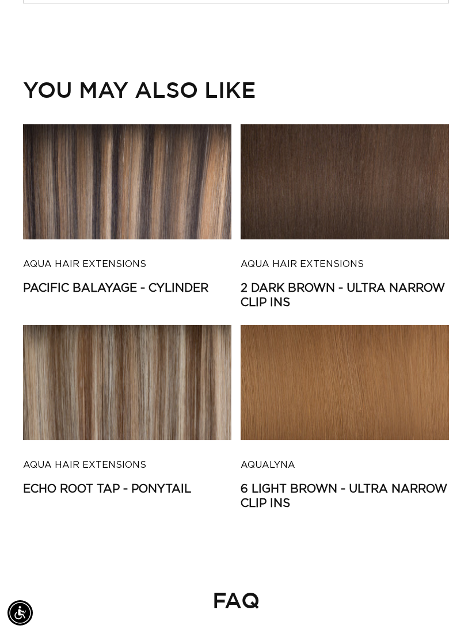
scroll to position [0, 821]
click at [152, 281] on link "Pacific Balayage - Cylinder" at bounding box center [127, 288] width 208 height 14
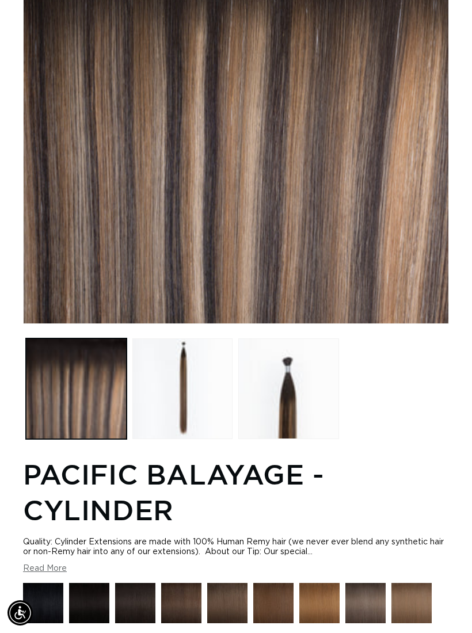
scroll to position [0, 411]
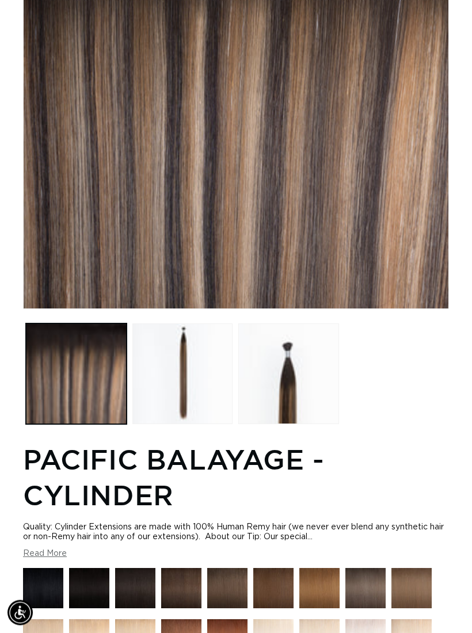
click at [186, 387] on button "Load image 2 in gallery view" at bounding box center [182, 374] width 101 height 101
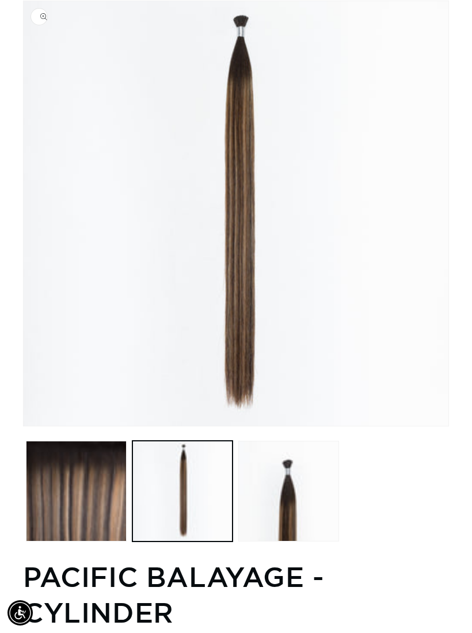
scroll to position [0, 821]
click at [304, 517] on button "Load image 3 in gallery view" at bounding box center [288, 491] width 101 height 101
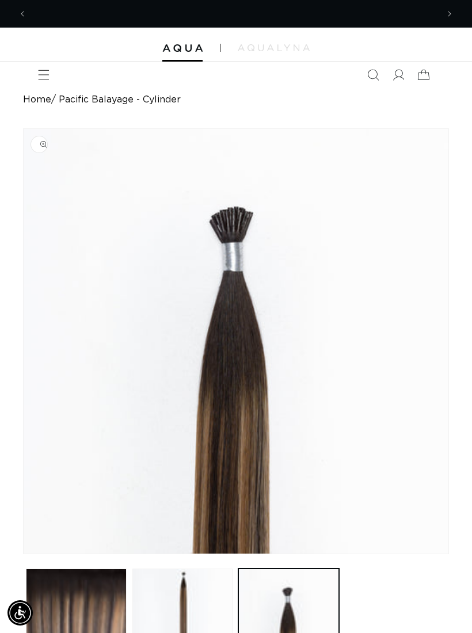
scroll to position [0, 0]
click at [45, 79] on icon "Menu" at bounding box center [44, 75] width 11 height 10
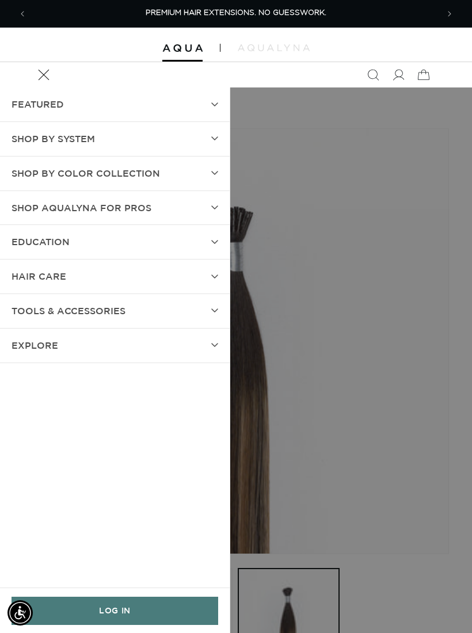
click at [213, 346] on summary "EXPLORE" at bounding box center [115, 345] width 230 height 34
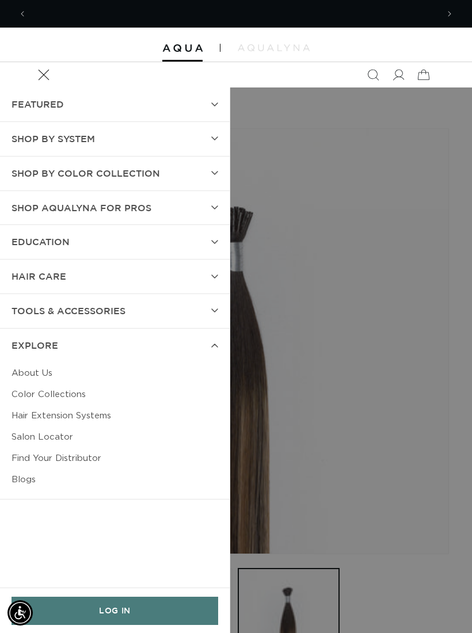
scroll to position [0, 411]
click at [37, 473] on link "Blogs" at bounding box center [115, 479] width 207 height 21
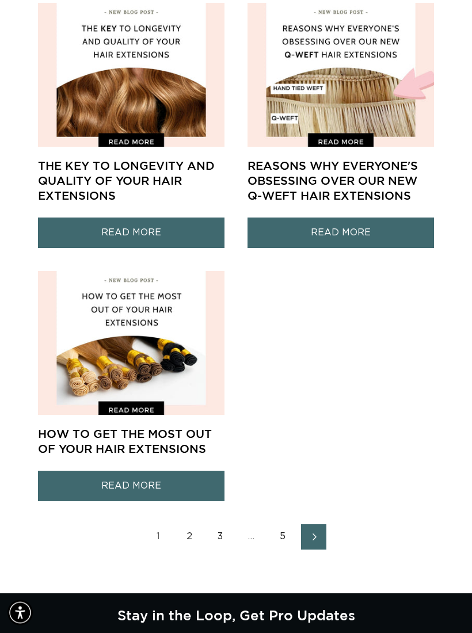
scroll to position [1886, 0]
click at [322, 537] on link "Next page" at bounding box center [313, 536] width 25 height 25
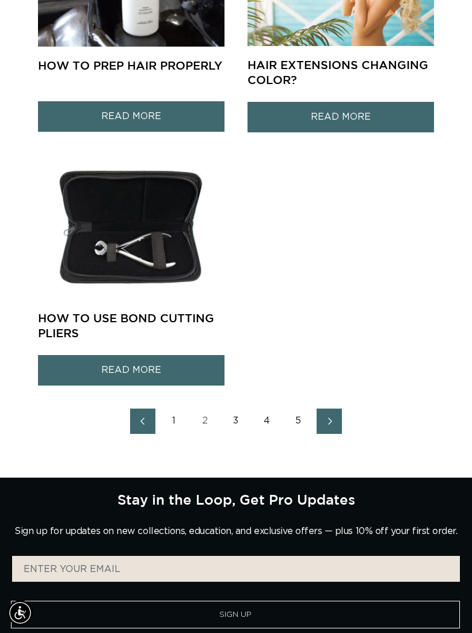
scroll to position [0, 821]
click at [326, 422] on span "Next page" at bounding box center [329, 421] width 7 height 14
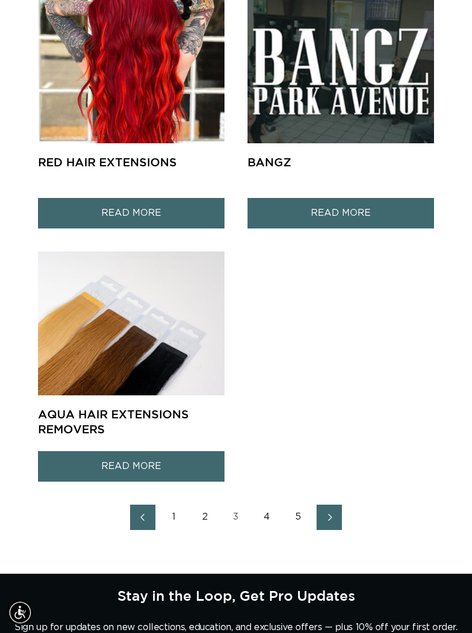
scroll to position [1844, 0]
click at [341, 521] on link "Next page" at bounding box center [328, 517] width 25 height 25
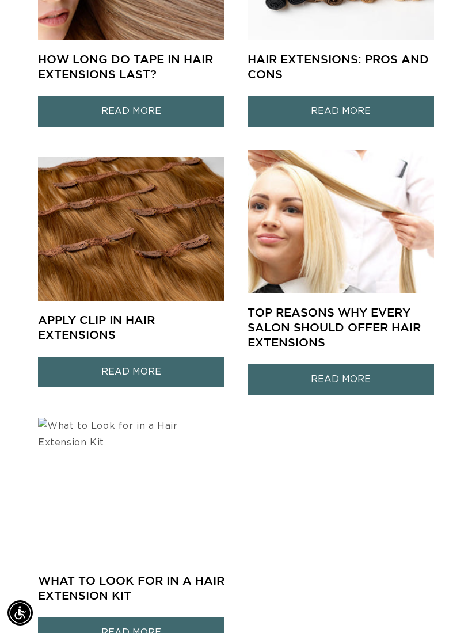
scroll to position [0, 821]
click at [135, 379] on link "READ MORE" at bounding box center [131, 372] width 186 height 30
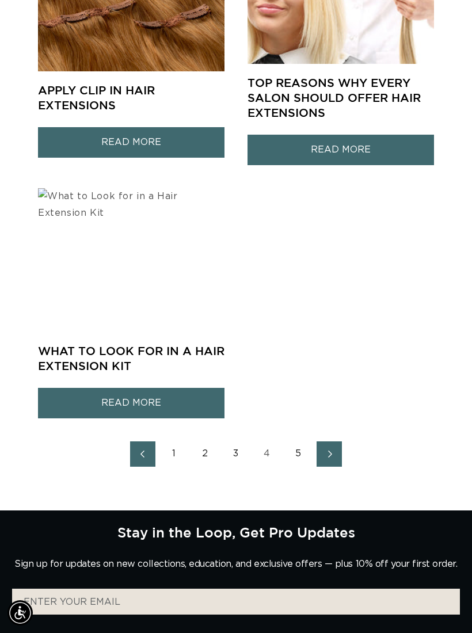
scroll to position [1923, 0]
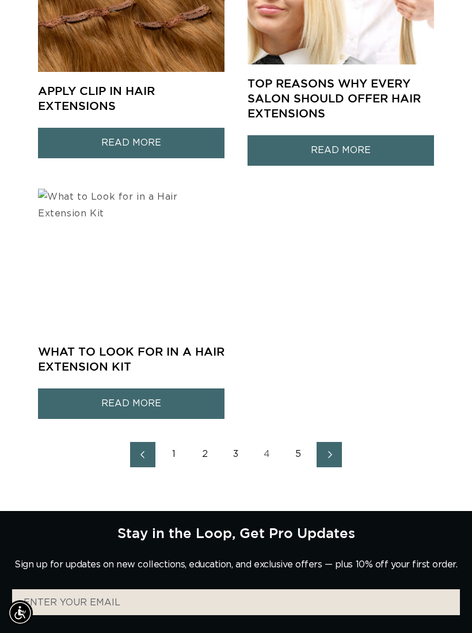
click at [337, 464] on link "Next page" at bounding box center [328, 454] width 25 height 25
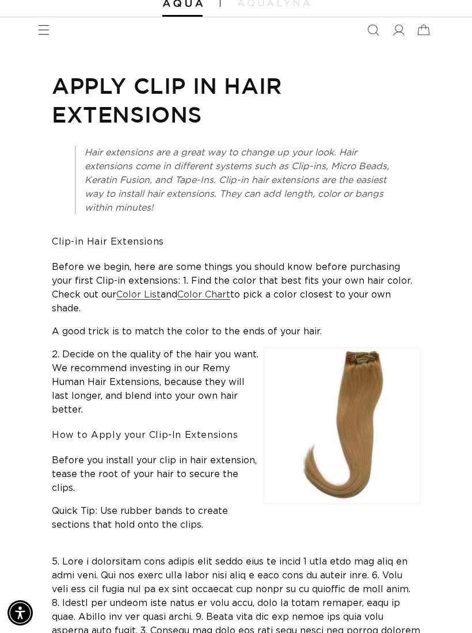
scroll to position [0, 821]
click at [117, 296] on link "Color List" at bounding box center [138, 293] width 44 height 9
click at [197, 296] on link "Color Chart" at bounding box center [203, 293] width 53 height 9
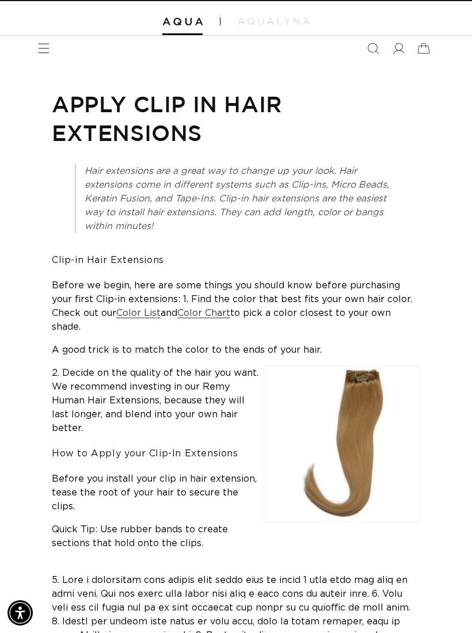
scroll to position [0, 0]
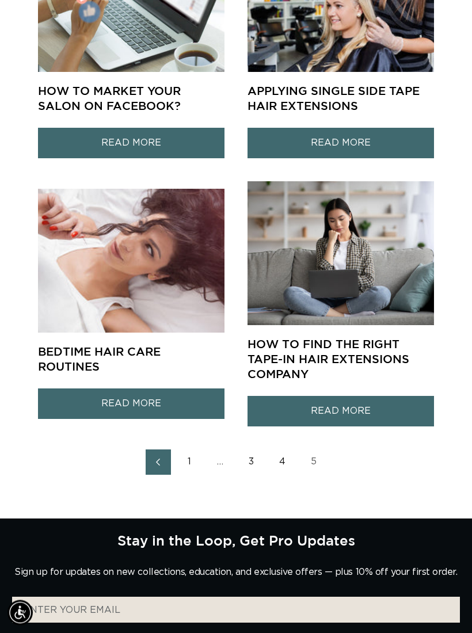
scroll to position [651, 0]
click at [157, 461] on icon "Previous page" at bounding box center [158, 461] width 4 height 7
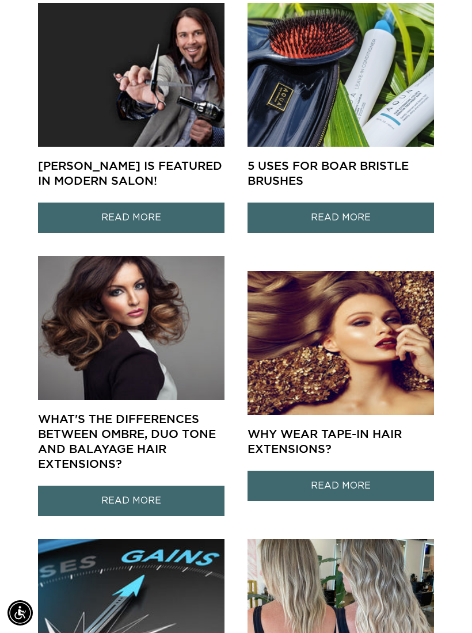
scroll to position [0, 821]
click at [143, 506] on link "READ MORE" at bounding box center [131, 501] width 186 height 30
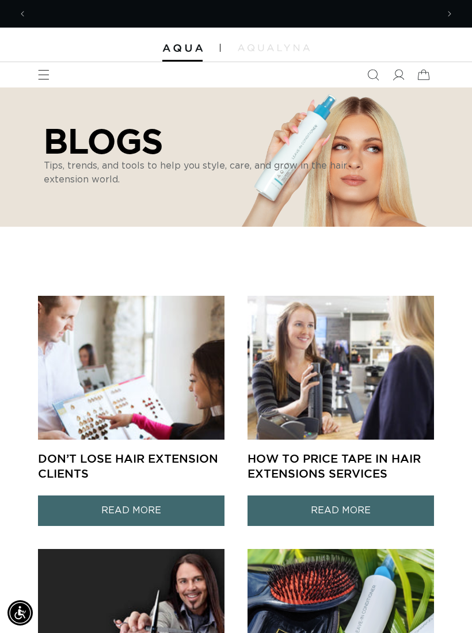
scroll to position [0, 0]
click at [49, 78] on icon "Menu" at bounding box center [44, 75] width 12 height 12
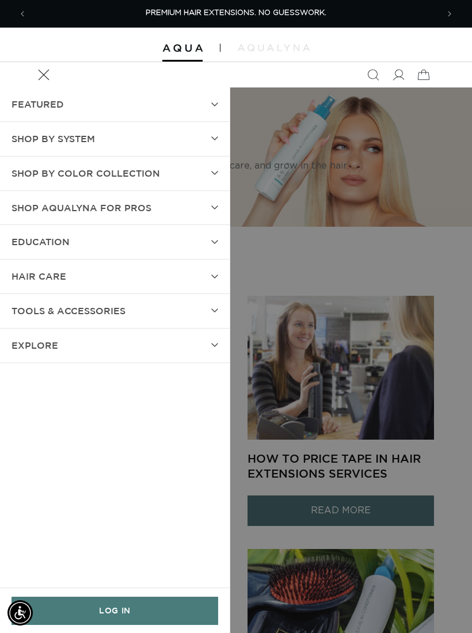
click at [216, 288] on summary "hAIR CARE" at bounding box center [115, 276] width 230 height 34
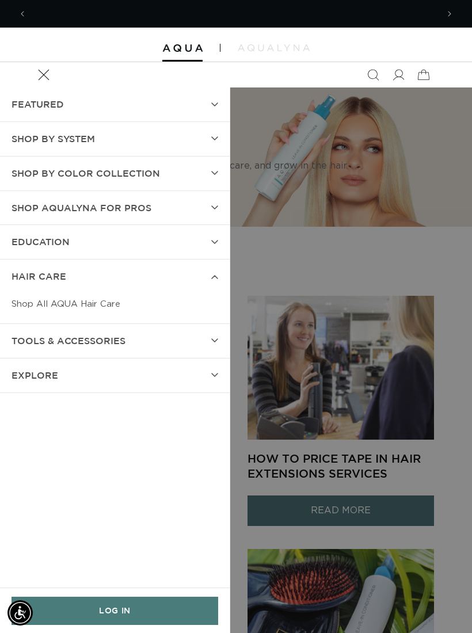
scroll to position [0, 411]
click at [214, 247] on summary "EDUCATION" at bounding box center [115, 242] width 230 height 34
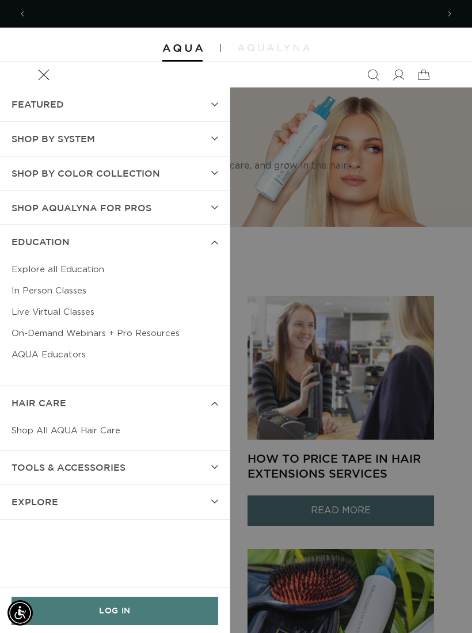
scroll to position [0, 821]
click at [217, 220] on summary "Shop AquaLyna for Pros" at bounding box center [115, 208] width 230 height 34
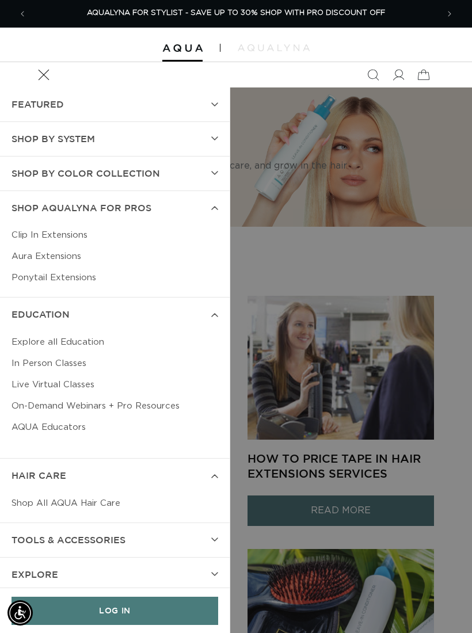
click at [87, 240] on link "Clip In Extensions" at bounding box center [115, 234] width 207 height 21
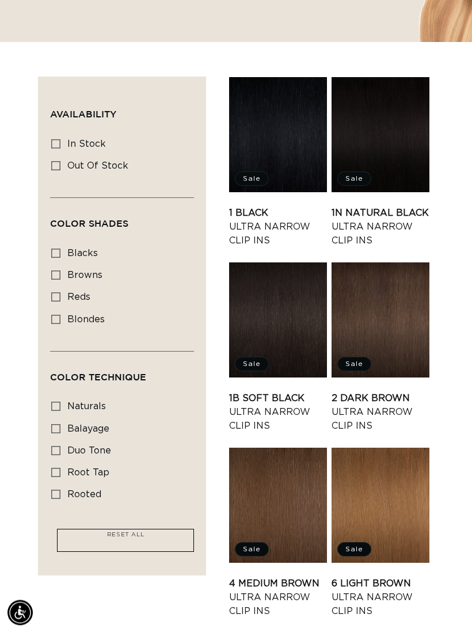
scroll to position [231, 0]
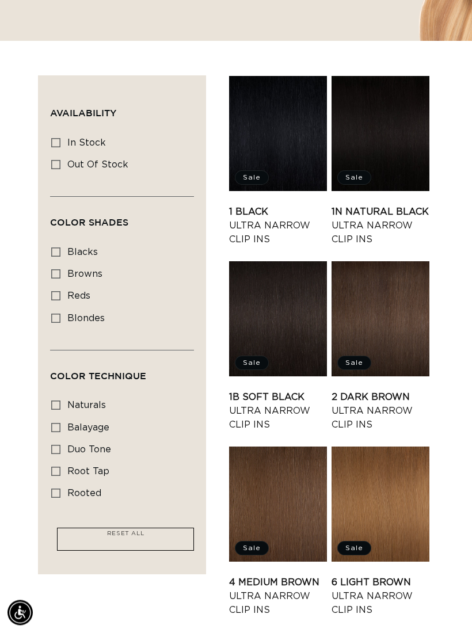
click at [63, 273] on label "browns browns (18 products)" at bounding box center [118, 275] width 135 height 22
click at [60, 273] on input "browns browns (18 products)" at bounding box center [55, 274] width 9 height 9
checkbox input "true"
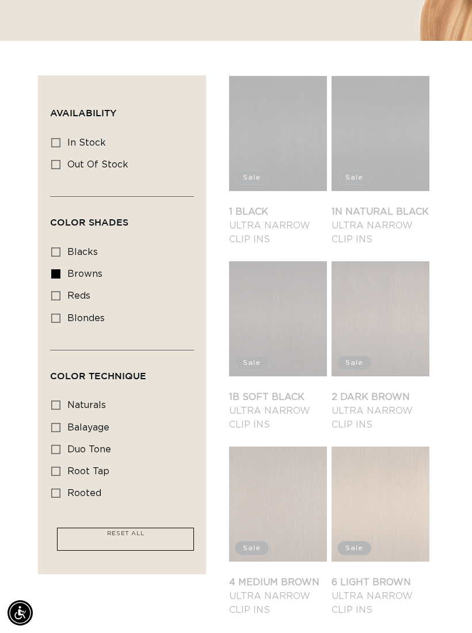
scroll to position [0, 821]
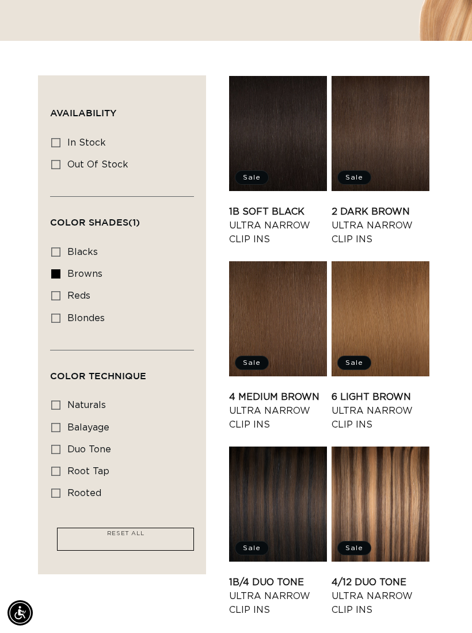
click at [65, 407] on label "naturals naturals (4 products)" at bounding box center [118, 406] width 135 height 22
click at [60, 407] on input "naturals naturals (4 products)" at bounding box center [55, 404] width 9 height 9
checkbox input "true"
click at [70, 429] on span "balayage" at bounding box center [88, 427] width 42 height 9
click at [60, 429] on input "balayage balayage (4 products)" at bounding box center [55, 427] width 9 height 9
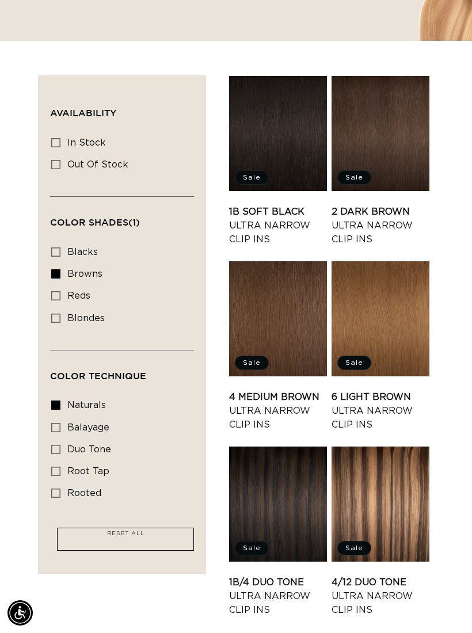
checkbox input "true"
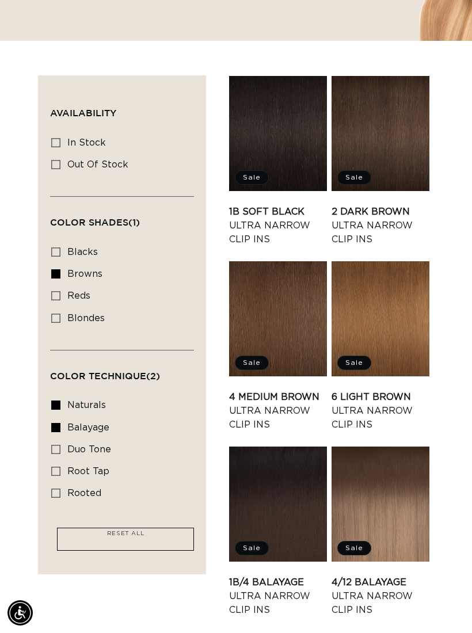
click at [64, 486] on label "rooted rooted (2 products)" at bounding box center [118, 494] width 135 height 22
click at [60, 488] on input "rooted rooted (2 products)" at bounding box center [55, 492] width 9 height 9
checkbox input "true"
click at [66, 466] on label "root tap root tap (6 products)" at bounding box center [118, 472] width 135 height 22
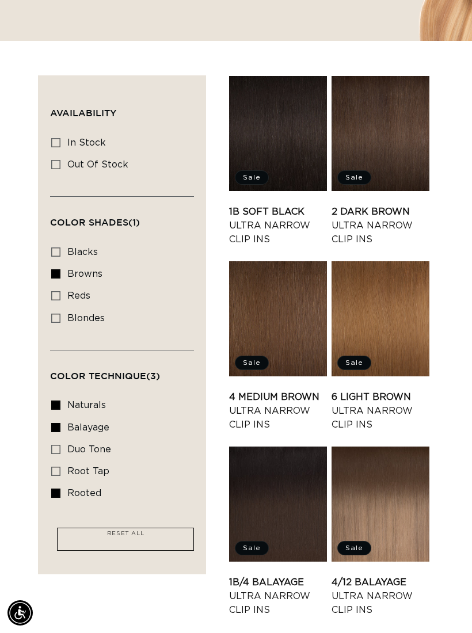
click at [60, 467] on input "root tap root tap (6 products)" at bounding box center [55, 471] width 9 height 9
checkbox input "true"
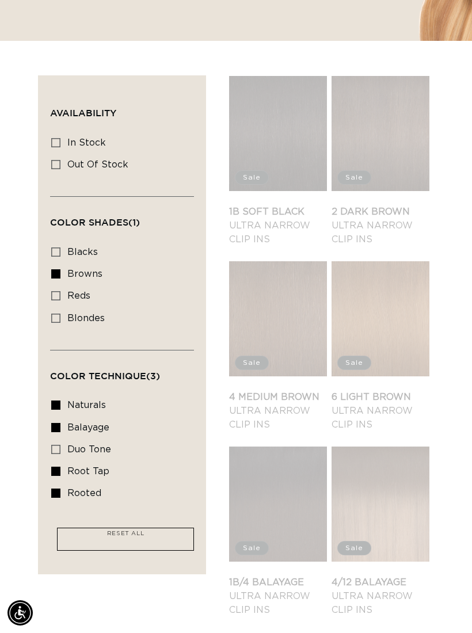
click at [148, 536] on link "RESET ALL" at bounding box center [125, 536] width 48 height 16
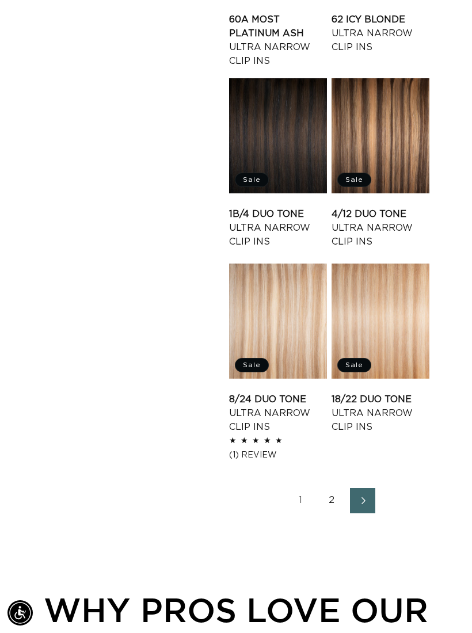
scroll to position [0, 821]
click at [381, 513] on ul "1 2" at bounding box center [331, 500] width 205 height 25
click at [368, 504] on icon "Next page" at bounding box center [363, 499] width 14 height 7
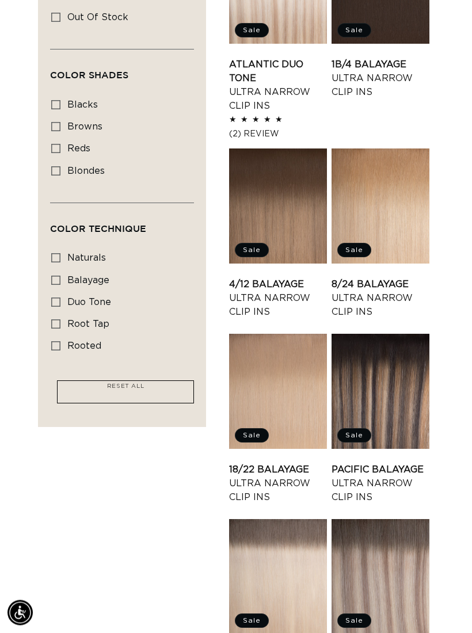
scroll to position [377, 0]
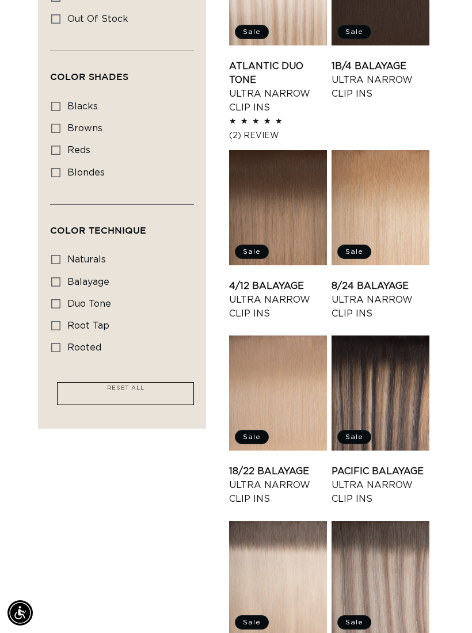
click at [397, 464] on link "Pacific Balayage Ultra Narrow Clip Ins" at bounding box center [380, 484] width 98 height 41
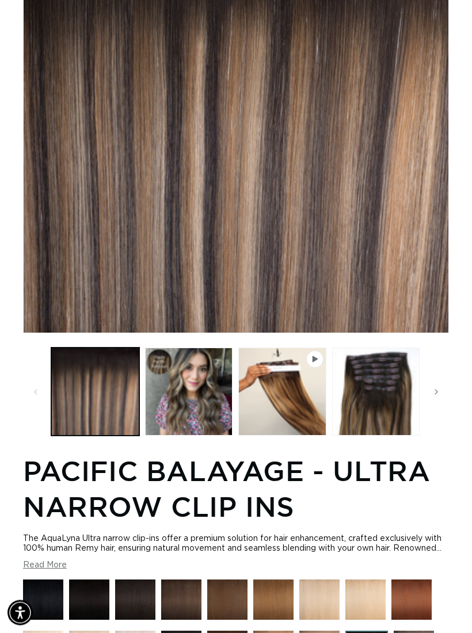
scroll to position [0, 821]
click at [201, 404] on button "Load image 2 in gallery view" at bounding box center [189, 391] width 88 height 88
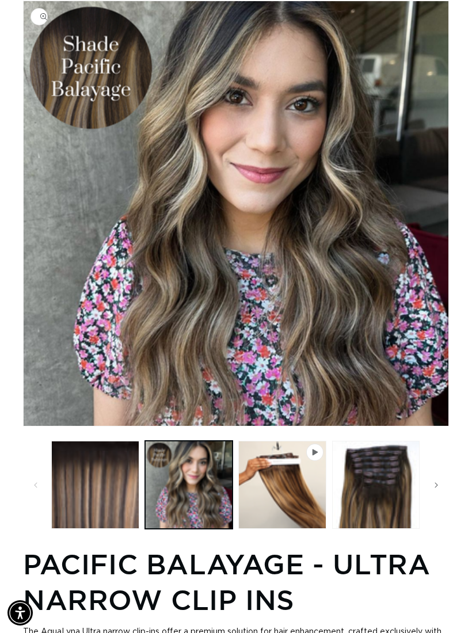
scroll to position [0, 0]
click at [296, 502] on button "Play video 1 in gallery view" at bounding box center [282, 485] width 88 height 88
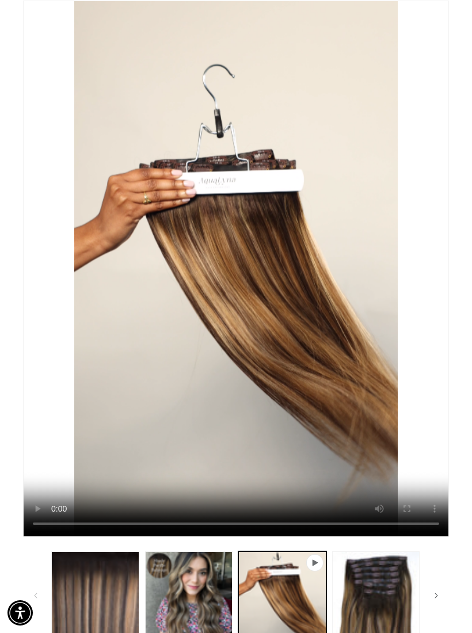
scroll to position [0, 821]
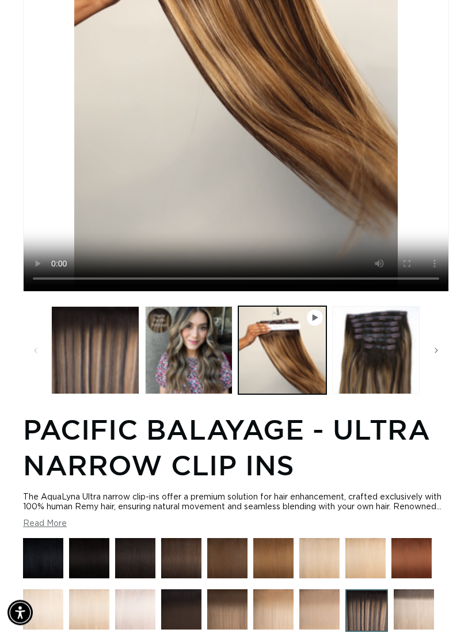
click at [398, 391] on button "Load image 3 in gallery view" at bounding box center [376, 351] width 88 height 88
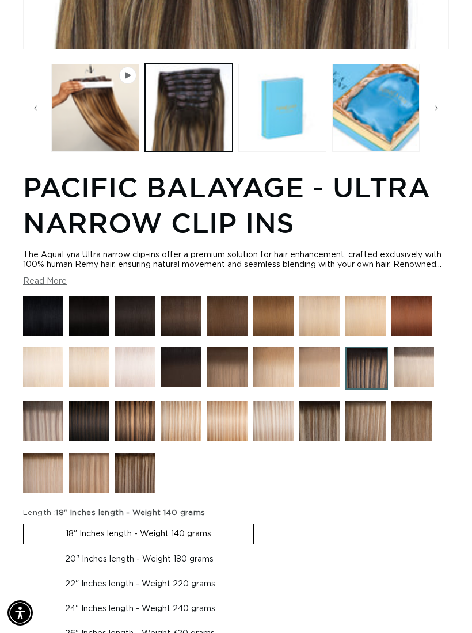
scroll to position [504, 0]
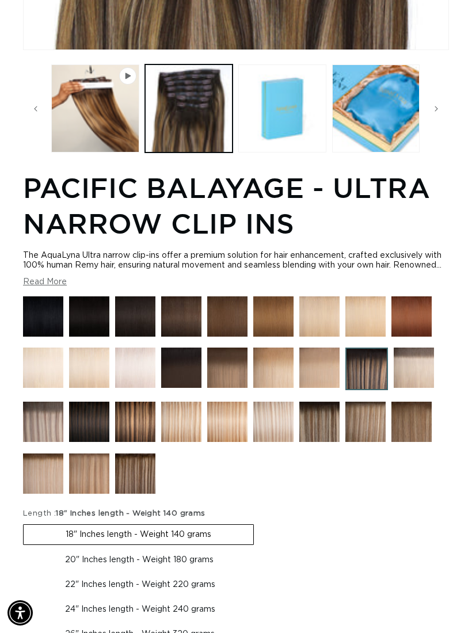
click at [324, 442] on img at bounding box center [319, 422] width 40 height 40
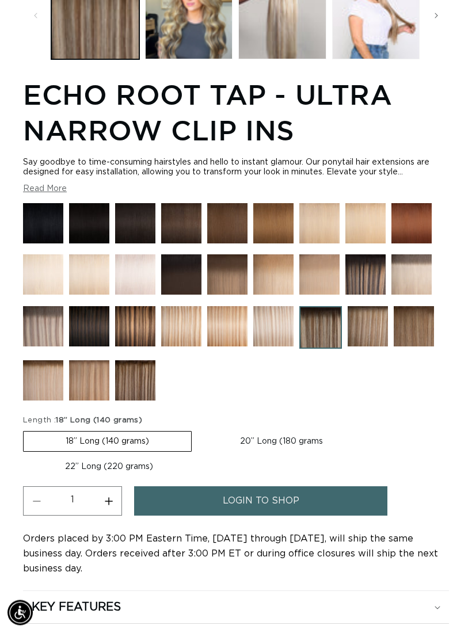
scroll to position [0, 411]
click at [142, 398] on img at bounding box center [135, 380] width 40 height 40
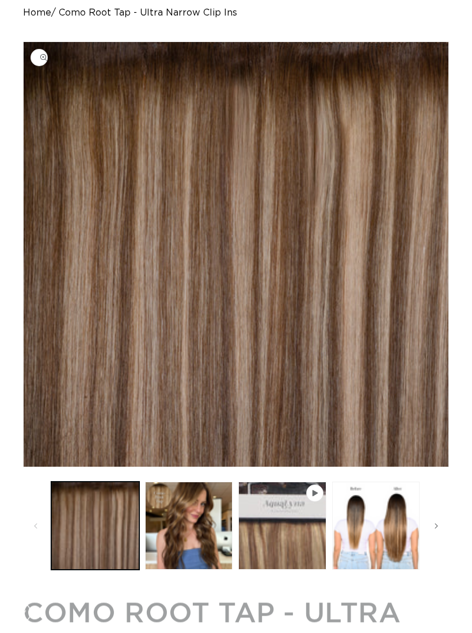
scroll to position [138, 0]
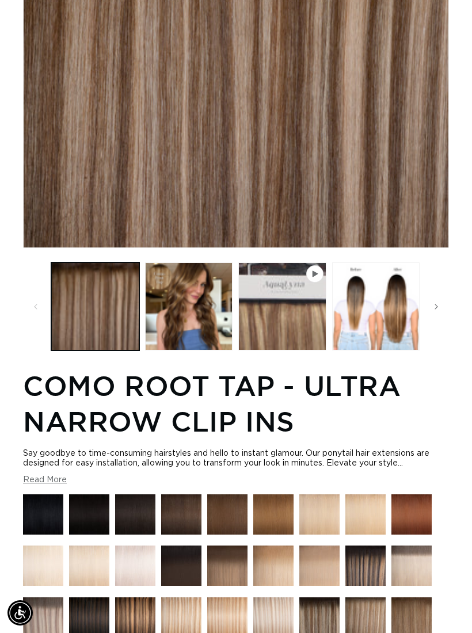
click at [193, 327] on button "Load image 2 in gallery view" at bounding box center [189, 306] width 88 height 88
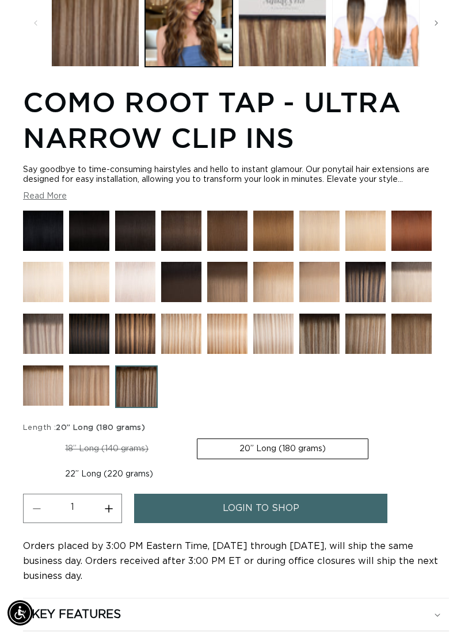
scroll to position [0, 821]
click at [368, 293] on img at bounding box center [365, 282] width 40 height 40
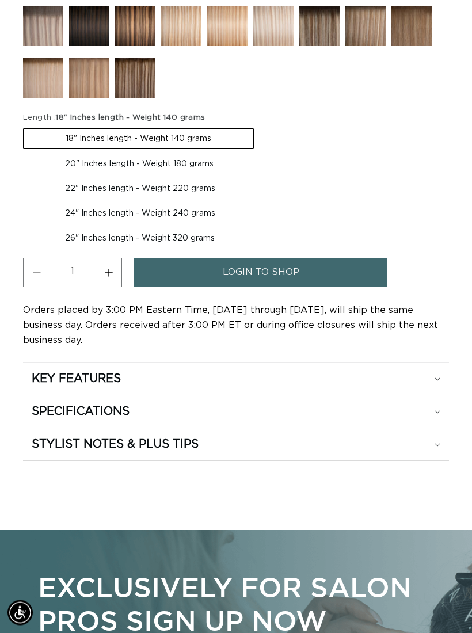
scroll to position [900, 0]
click at [434, 386] on div "KEY FEATURES" at bounding box center [236, 378] width 408 height 15
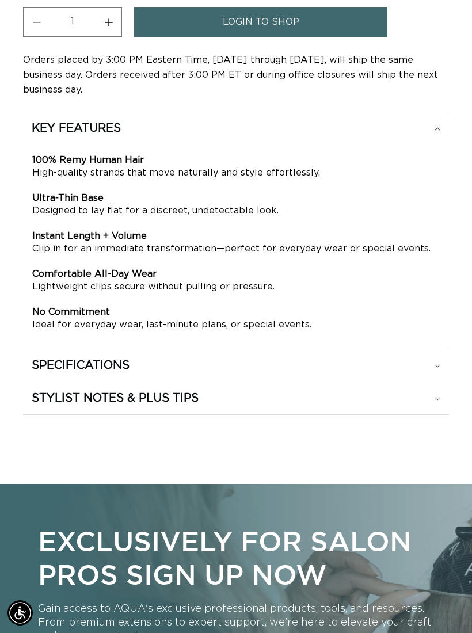
scroll to position [0, 821]
click at [448, 381] on summary "SPECIFICATIONS" at bounding box center [236, 365] width 426 height 32
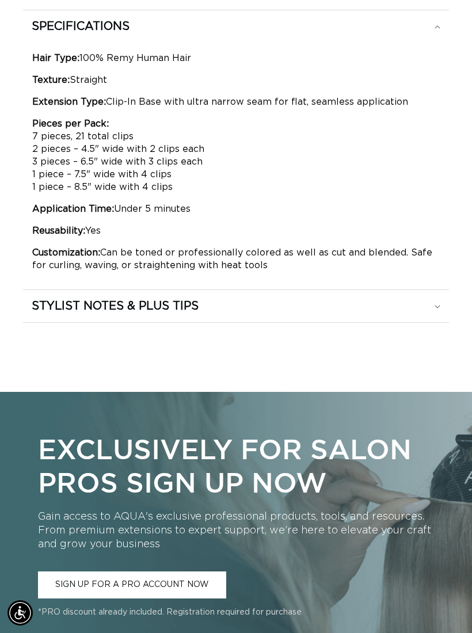
click at [424, 314] on div "STYLIST NOTES & PLUS TIPS" at bounding box center [236, 306] width 408 height 15
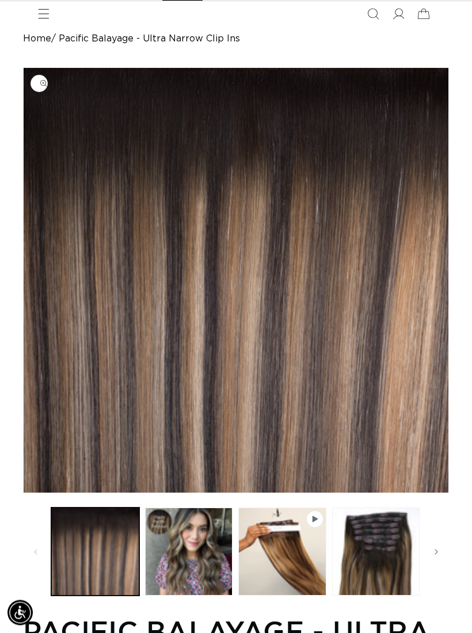
scroll to position [0, 0]
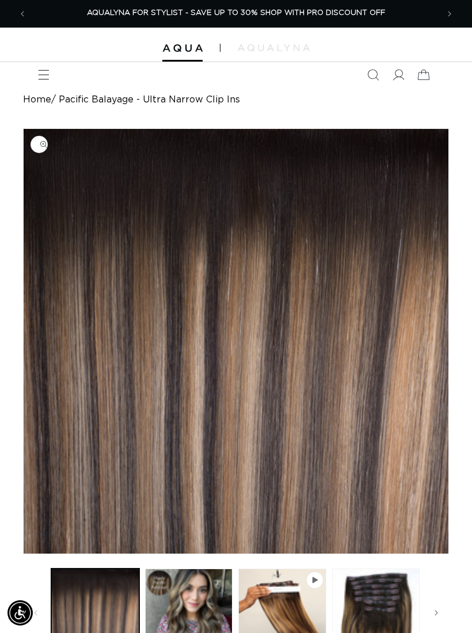
click at [36, 72] on span "Menu" at bounding box center [43, 74] width 25 height 25
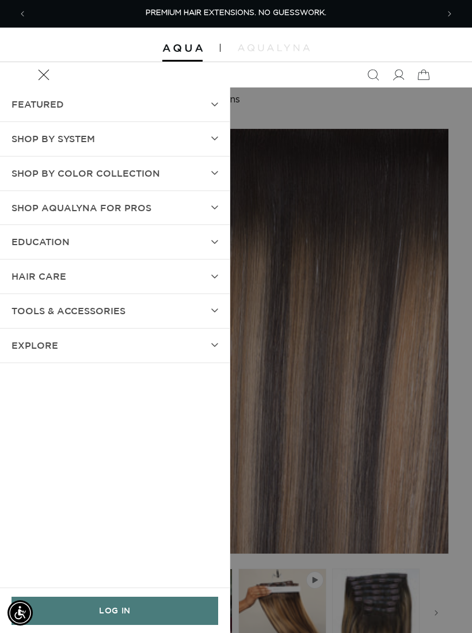
click at [214, 110] on summary "FEATURED" at bounding box center [115, 104] width 230 height 34
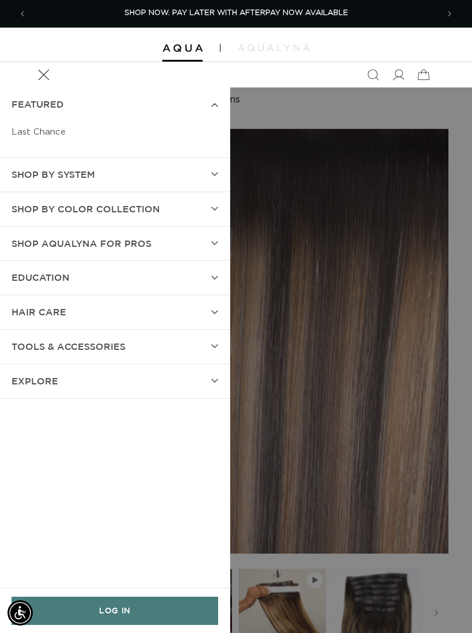
click at [66, 134] on link "Last Chance" at bounding box center [115, 131] width 207 height 21
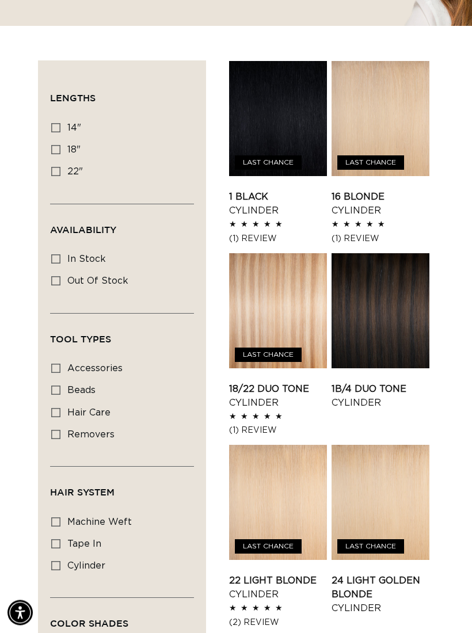
scroll to position [260, 0]
click at [51, 149] on input "18" 18" (22 products)" at bounding box center [55, 149] width 9 height 9
checkbox input "true"
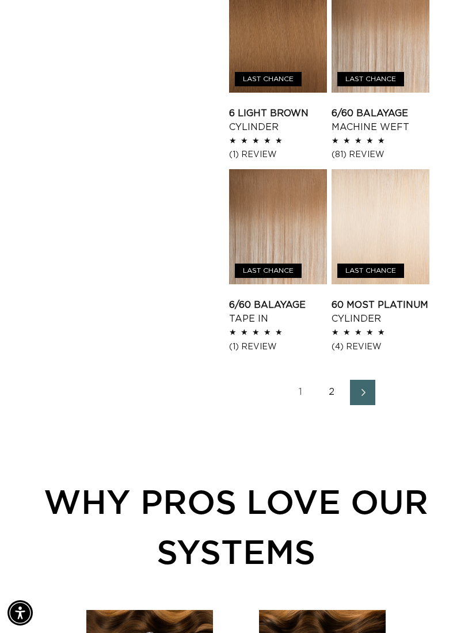
scroll to position [0, 821]
click at [367, 396] on icon "Next page" at bounding box center [363, 391] width 14 height 7
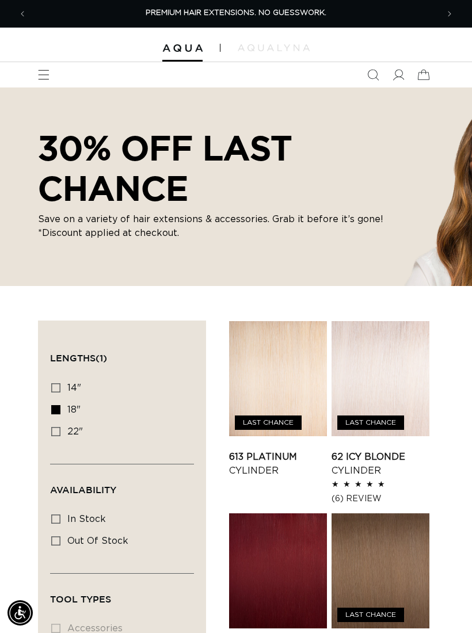
click at [53, 75] on span "Menu" at bounding box center [43, 74] width 25 height 25
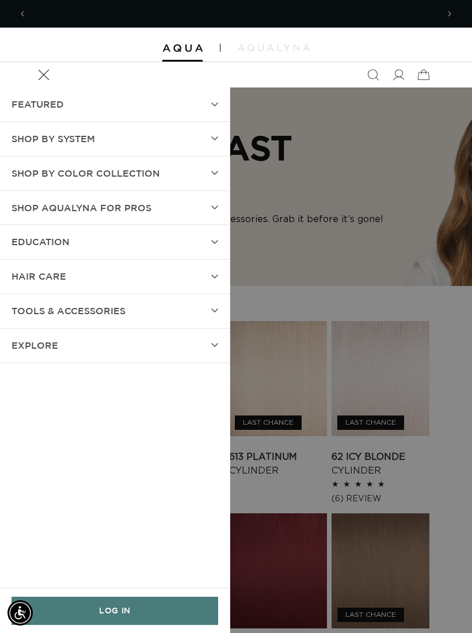
scroll to position [0, 821]
click at [216, 146] on summary "SHOP BY SYSTEM" at bounding box center [115, 139] width 230 height 34
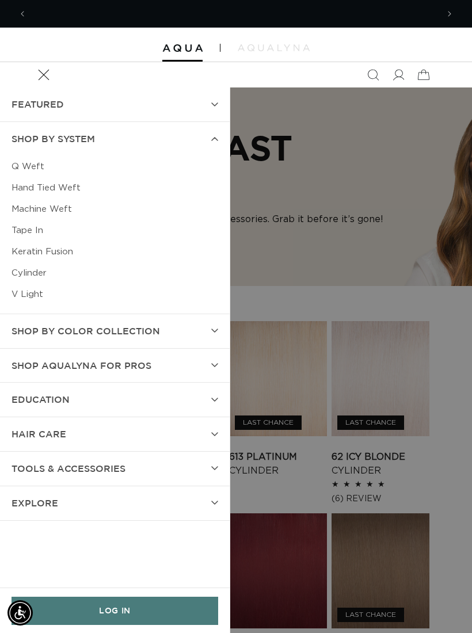
scroll to position [0, 411]
click at [215, 337] on summary "Shop by Color Collection" at bounding box center [115, 331] width 230 height 34
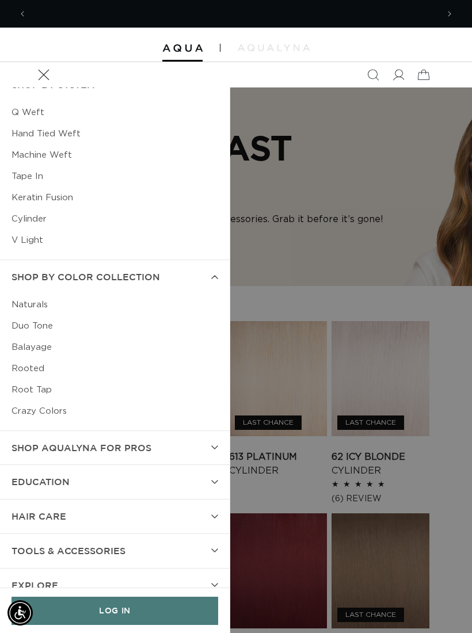
scroll to position [0, 821]
click at [213, 510] on summary "hAIR CARE" at bounding box center [115, 516] width 230 height 34
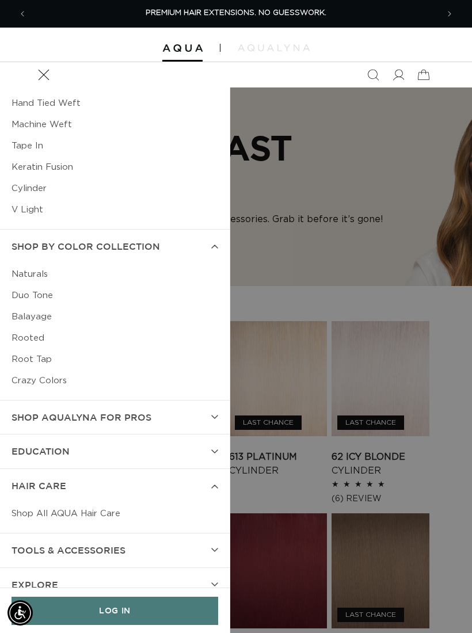
scroll to position [84, 0]
click at [203, 544] on summary "TOOLS & ACCESSORIES" at bounding box center [115, 551] width 230 height 34
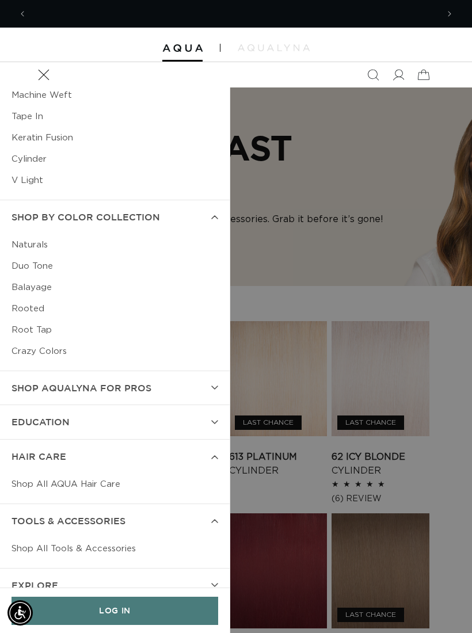
scroll to position [0, 411]
click at [129, 545] on link "Shop All Tools & Accessories" at bounding box center [115, 548] width 207 height 21
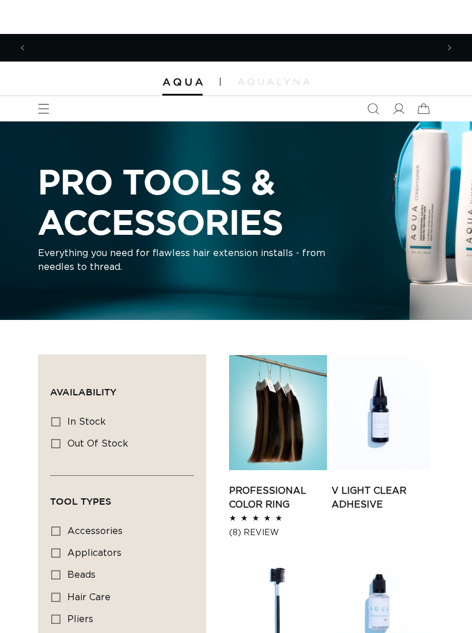
scroll to position [0, 411]
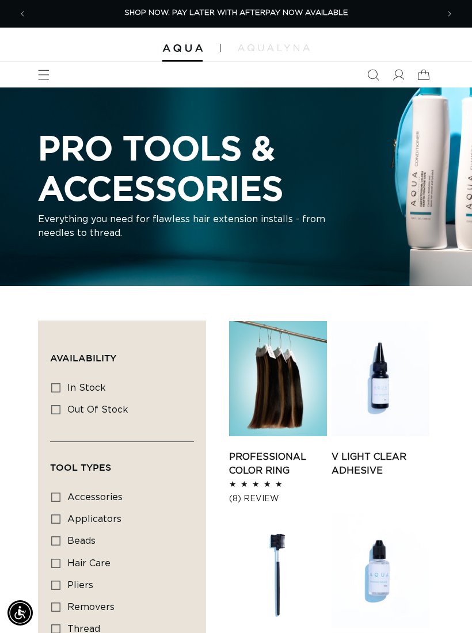
click at [46, 79] on icon "Menu" at bounding box center [44, 75] width 12 height 12
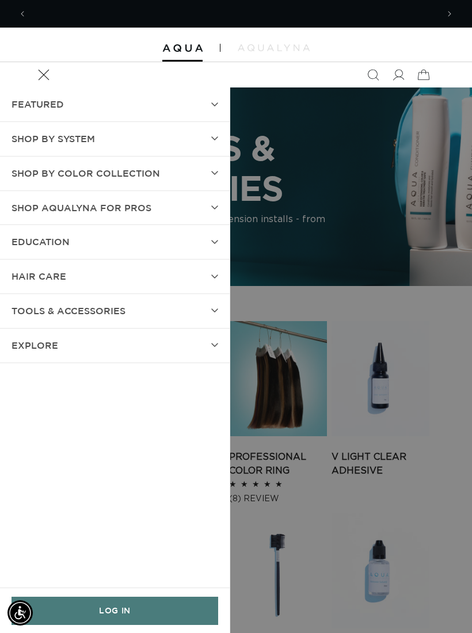
scroll to position [0, 821]
click at [217, 274] on icon at bounding box center [214, 276] width 7 height 5
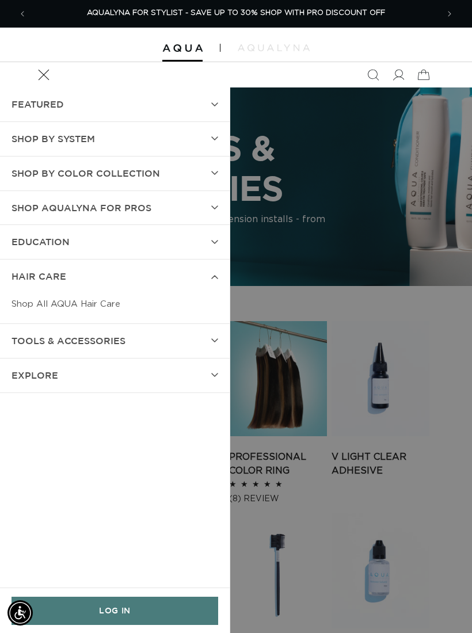
click at [120, 304] on link "Shop All AQUA Hair Care" at bounding box center [115, 303] width 207 height 21
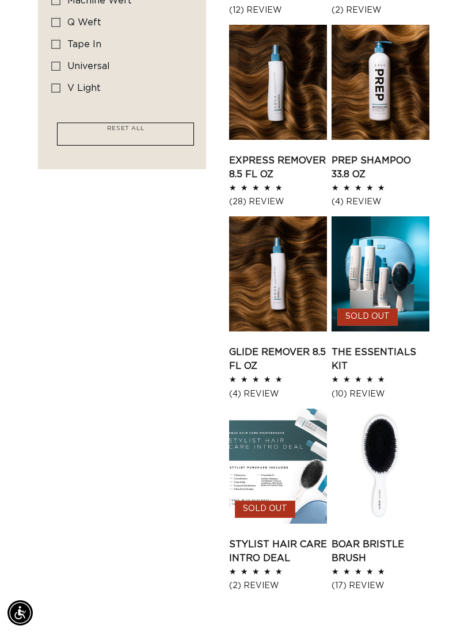
scroll to position [652, 0]
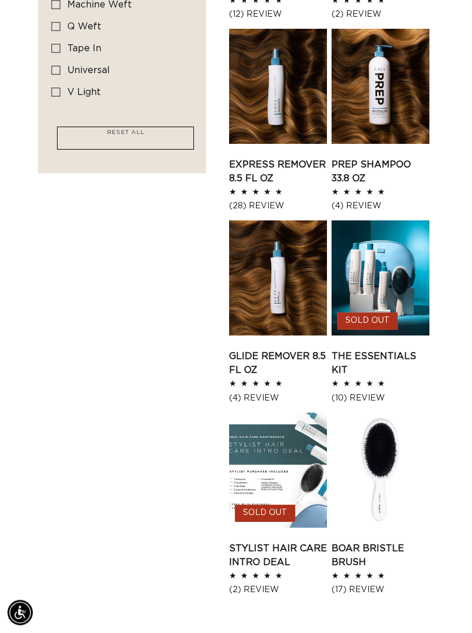
click at [391, 350] on link "The Essentials Kit" at bounding box center [380, 364] width 98 height 28
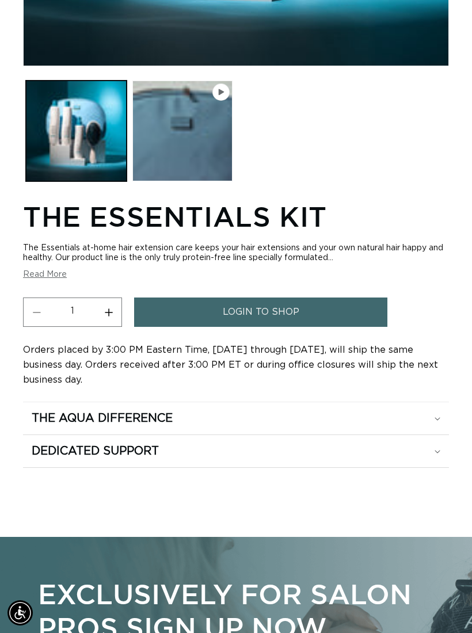
scroll to position [0, 821]
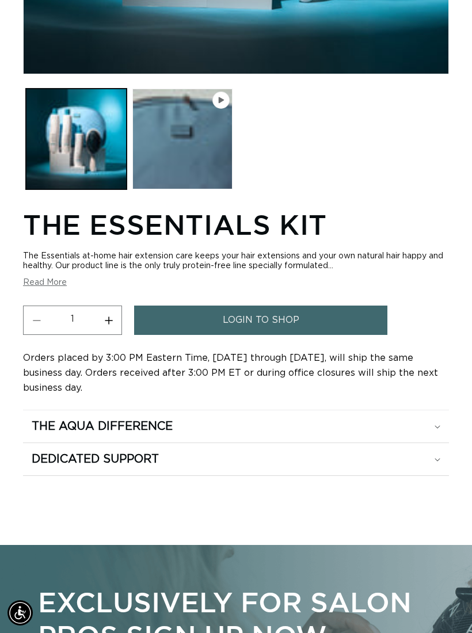
click at [407, 431] on div "The Aqua Difference" at bounding box center [236, 426] width 408 height 15
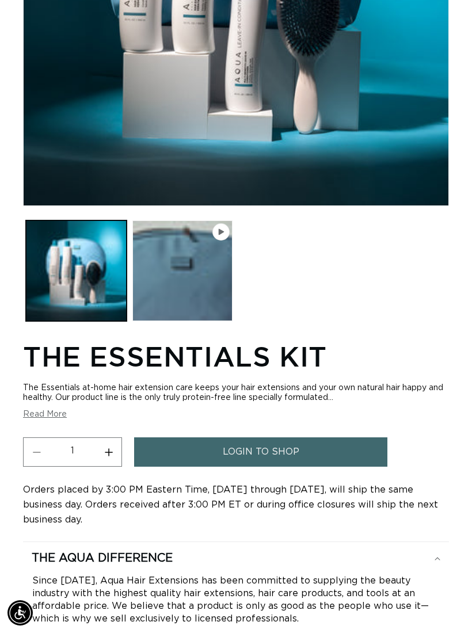
scroll to position [0, 0]
click at [194, 273] on button "Play video 1 in gallery view" at bounding box center [182, 270] width 101 height 101
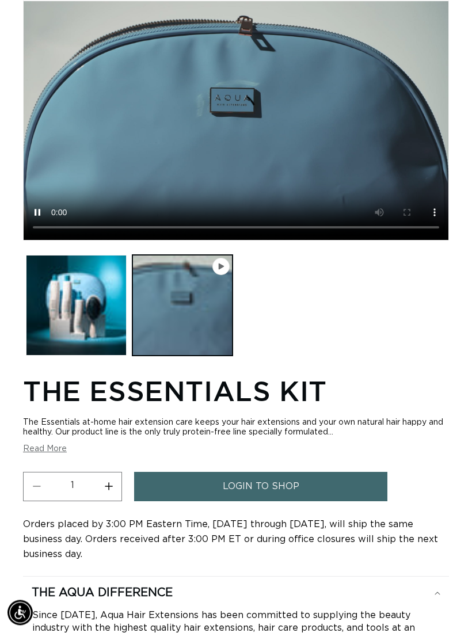
scroll to position [128, 0]
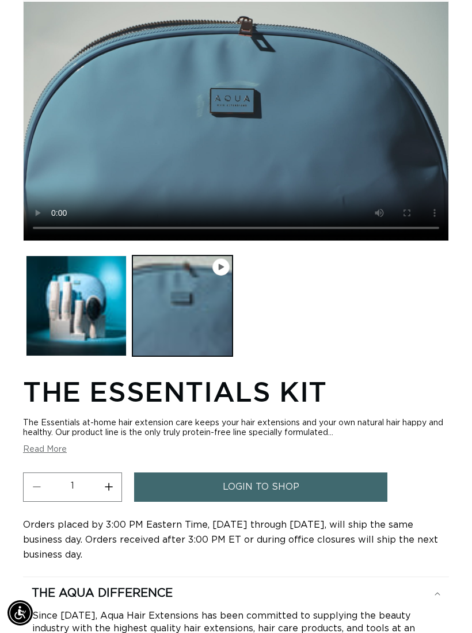
click at [232, 123] on video "The Essentials Kit" at bounding box center [236, 120] width 425 height 239
click at [232, 121] on video "The Essentials Kit" at bounding box center [236, 120] width 425 height 239
